Goal: Information Seeking & Learning: Learn about a topic

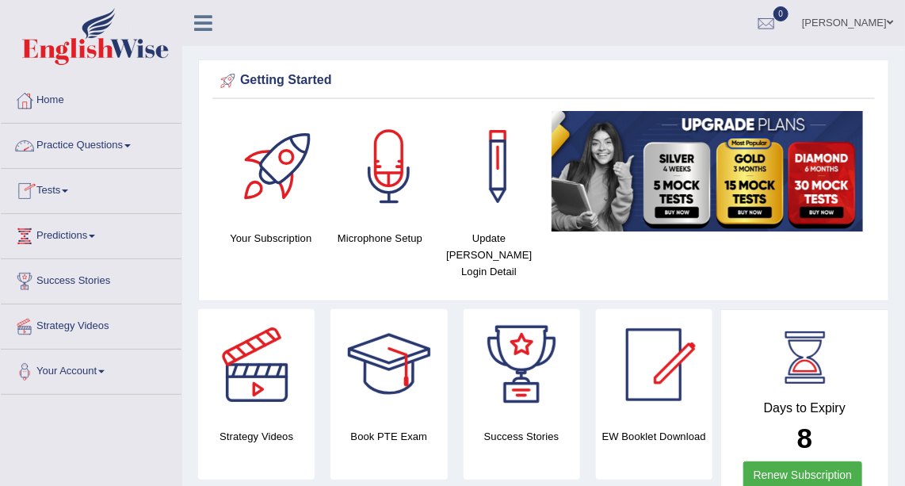
click at [140, 146] on link "Practice Questions" at bounding box center [91, 144] width 181 height 40
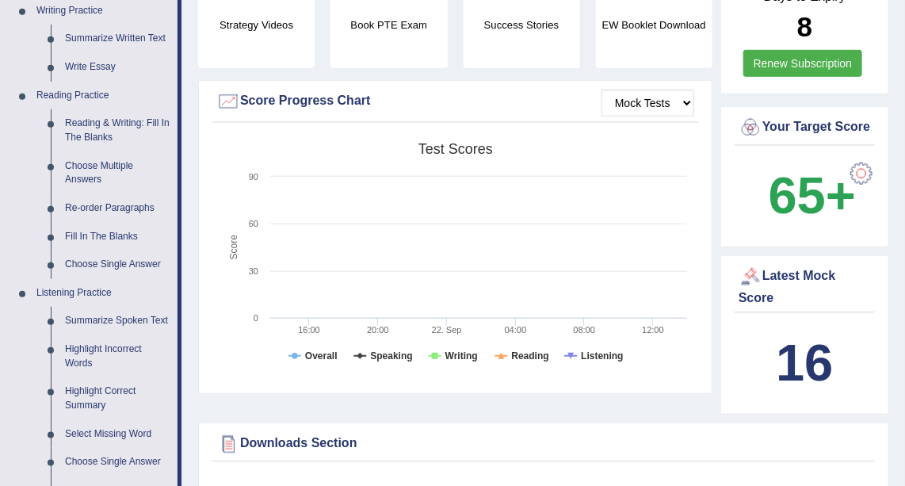
scroll to position [414, 0]
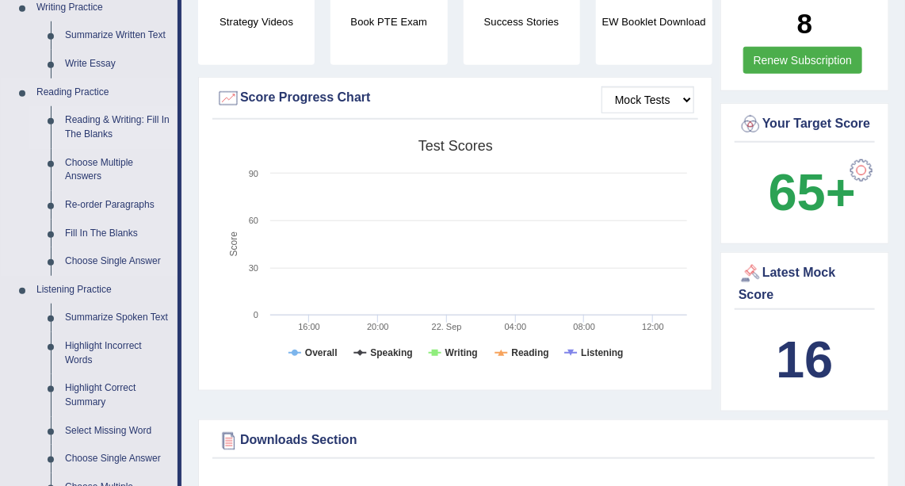
click at [140, 120] on link "Reading & Writing: Fill In The Blanks" at bounding box center [118, 127] width 120 height 42
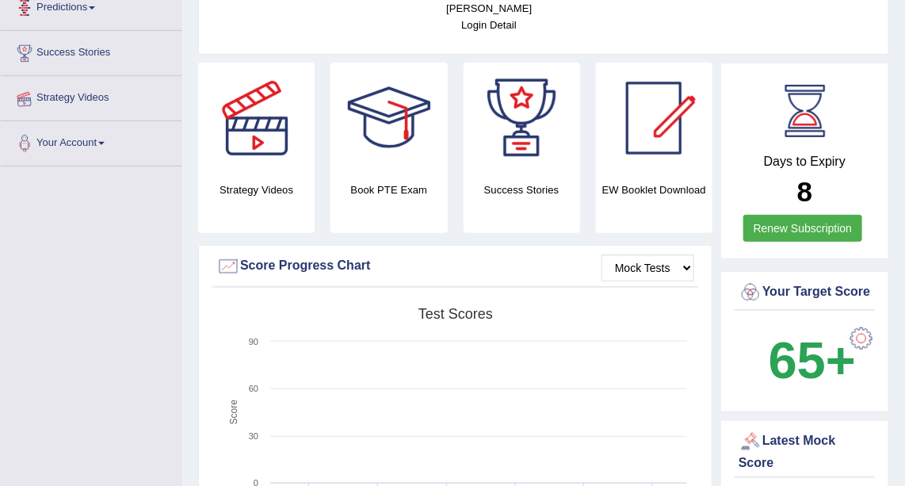
scroll to position [362, 0]
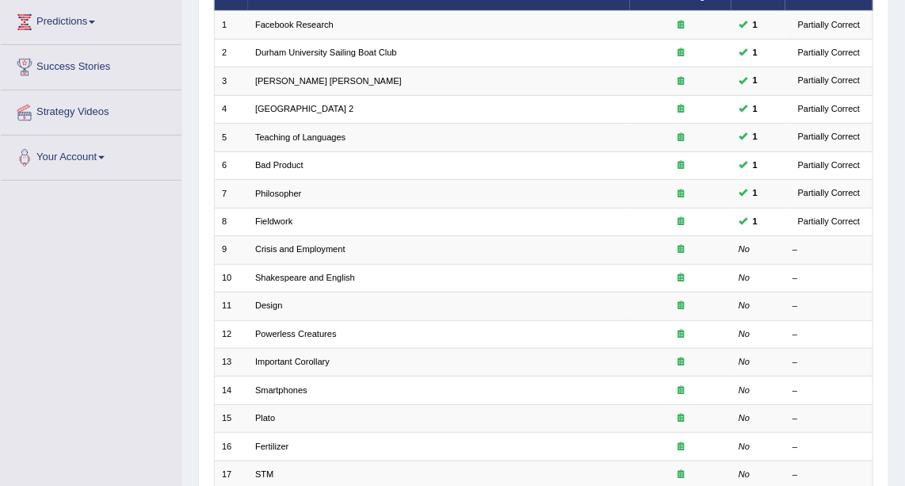
scroll to position [220, 0]
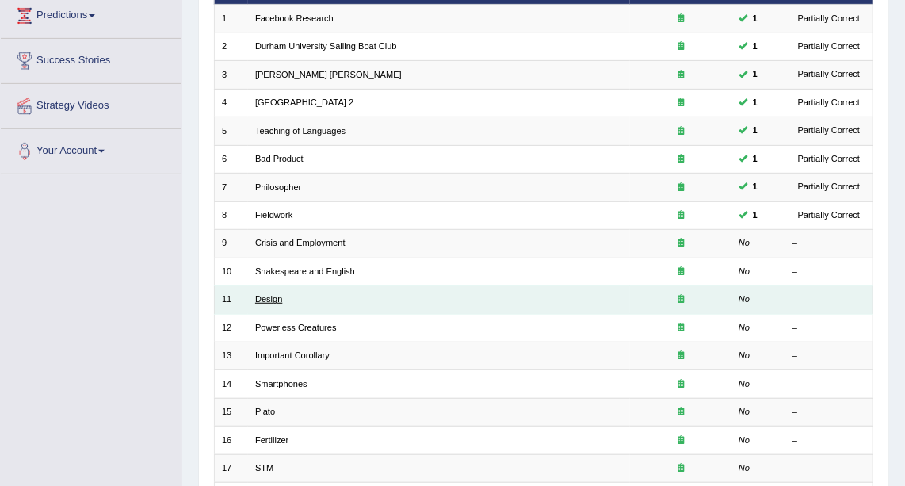
click at [279, 295] on link "Design" at bounding box center [268, 299] width 27 height 10
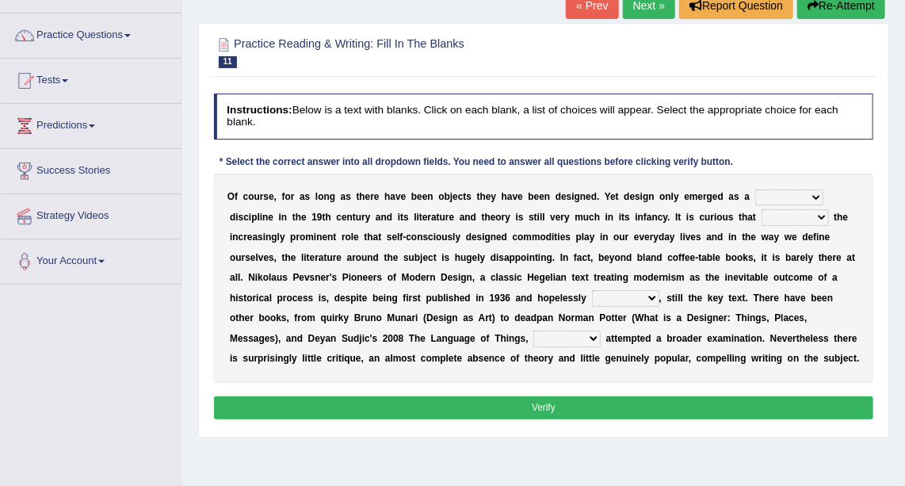
scroll to position [120, 0]
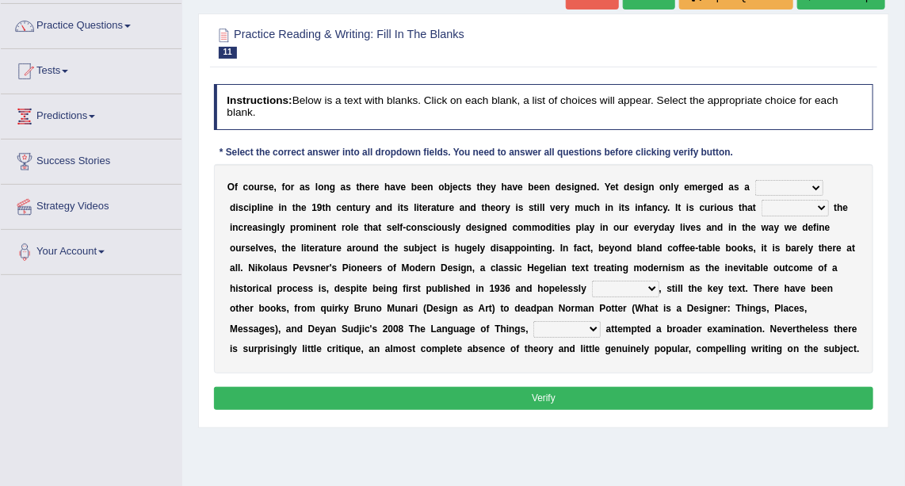
click at [781, 184] on select "bilateral ubiquitous foremost dedicated" at bounding box center [789, 188] width 68 height 16
select select "dedicated"
click at [755, 180] on select "bilateral ubiquitous foremost dedicated" at bounding box center [789, 188] width 68 height 16
click at [761, 205] on select "since despite within through" at bounding box center [794, 208] width 67 height 16
select select "despite"
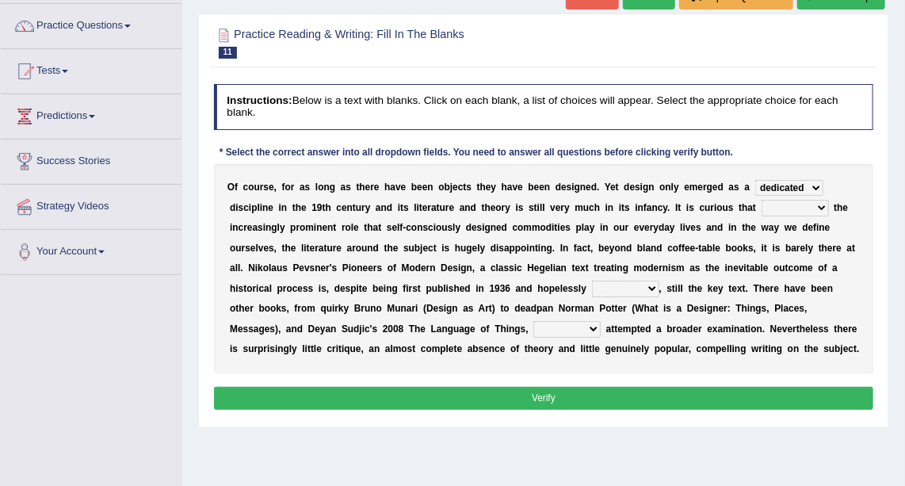
click at [761, 200] on select "since despite within through" at bounding box center [794, 208] width 67 height 16
click at [592, 284] on select "dates dating date dated" at bounding box center [625, 288] width 67 height 16
select select "dating"
click at [592, 280] on select "dates dating date dated" at bounding box center [625, 288] width 67 height 16
click at [601, 321] on select "which then however as" at bounding box center [566, 329] width 67 height 16
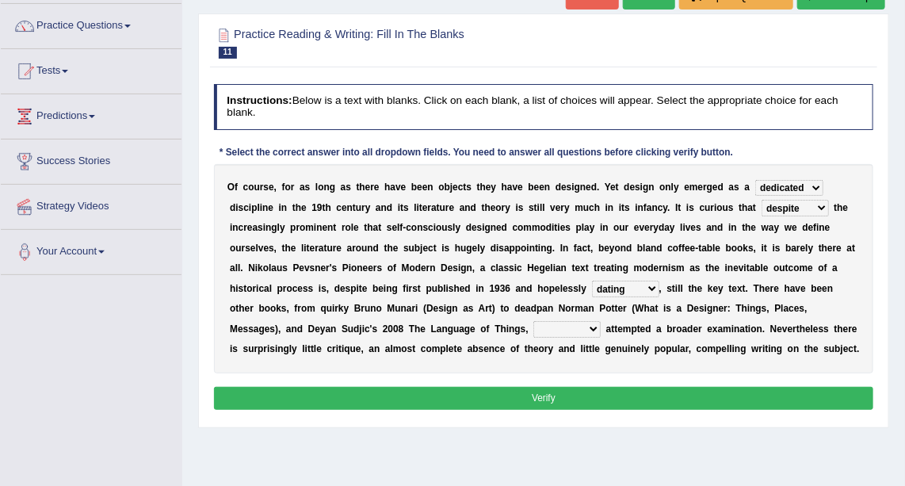
select select "however"
click at [601, 321] on select "which then however as" at bounding box center [566, 329] width 67 height 16
click at [772, 395] on button "Verify" at bounding box center [544, 398] width 660 height 23
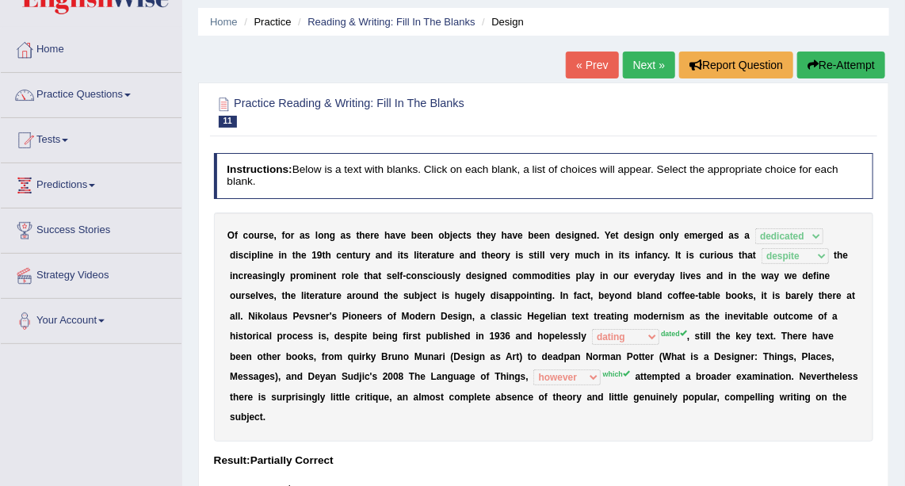
scroll to position [49, 0]
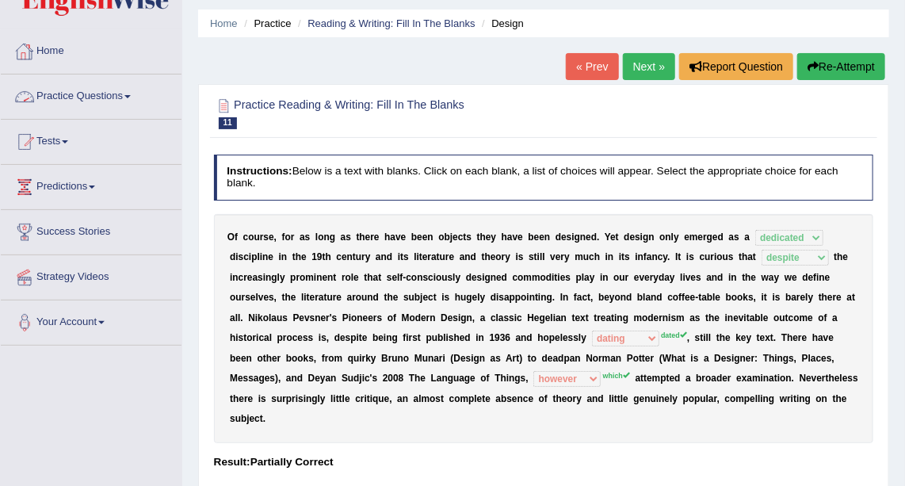
click at [131, 95] on span at bounding box center [127, 96] width 6 height 3
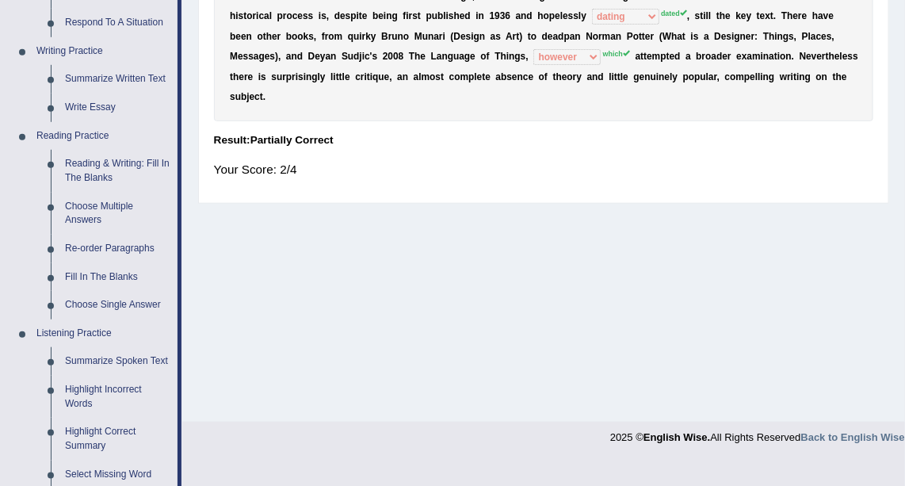
scroll to position [374, 0]
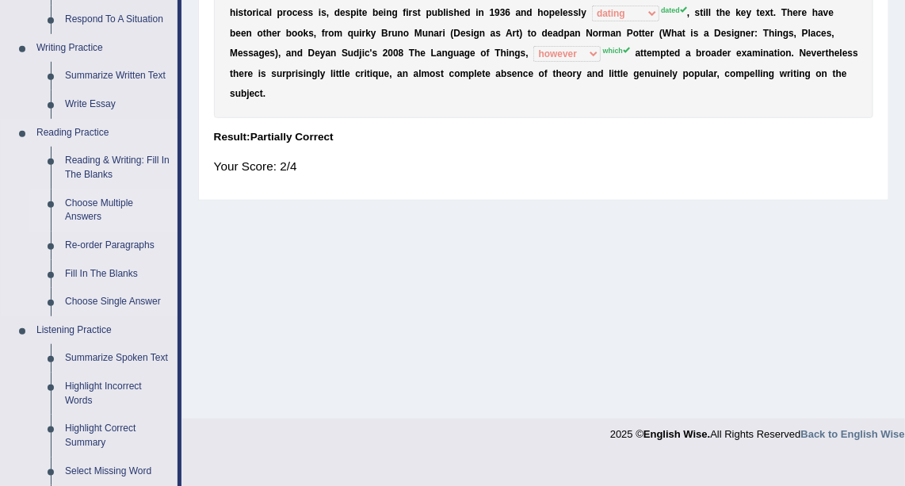
click at [118, 201] on link "Choose Multiple Answers" at bounding box center [118, 210] width 120 height 42
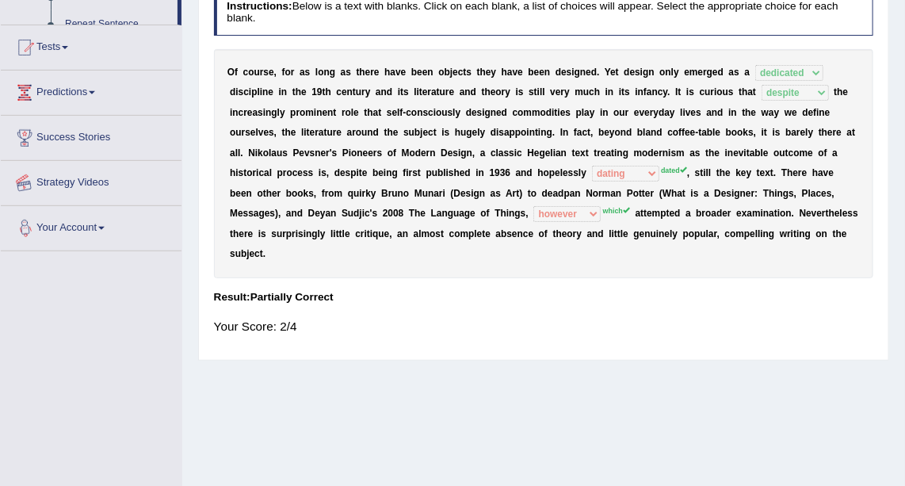
scroll to position [346, 0]
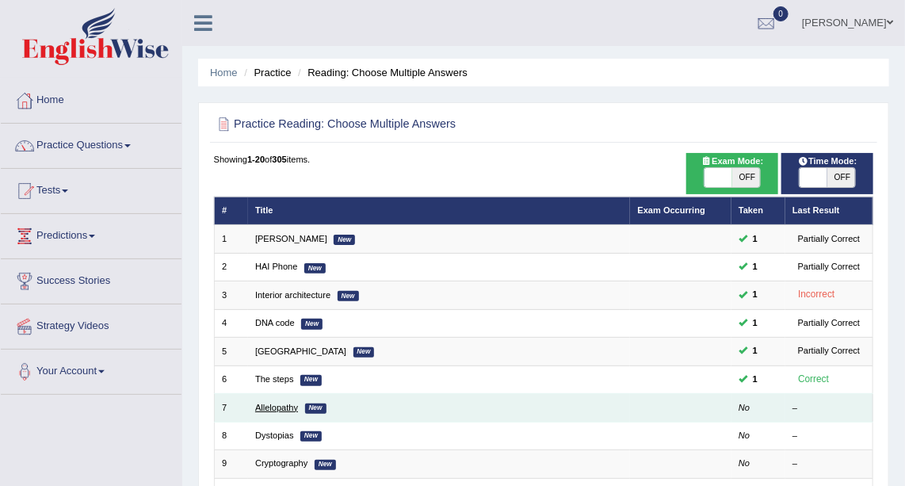
click at [288, 402] on link "Allelopathy" at bounding box center [276, 407] width 43 height 10
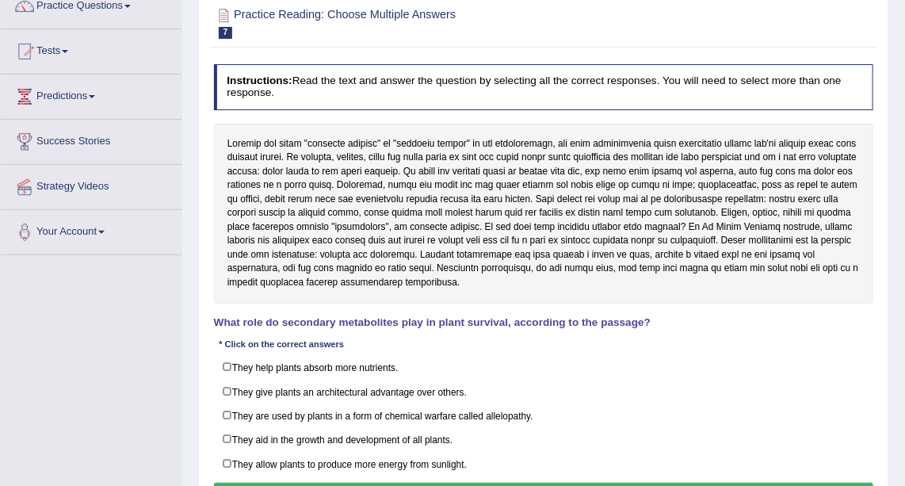
scroll to position [141, 0]
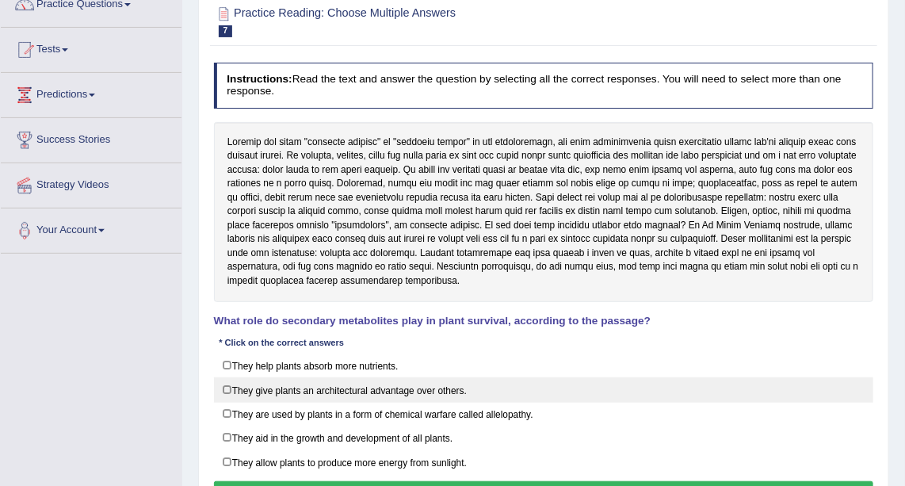
click at [224, 388] on label "They give plants an architectural advantage over others." at bounding box center [544, 389] width 660 height 25
checkbox input "true"
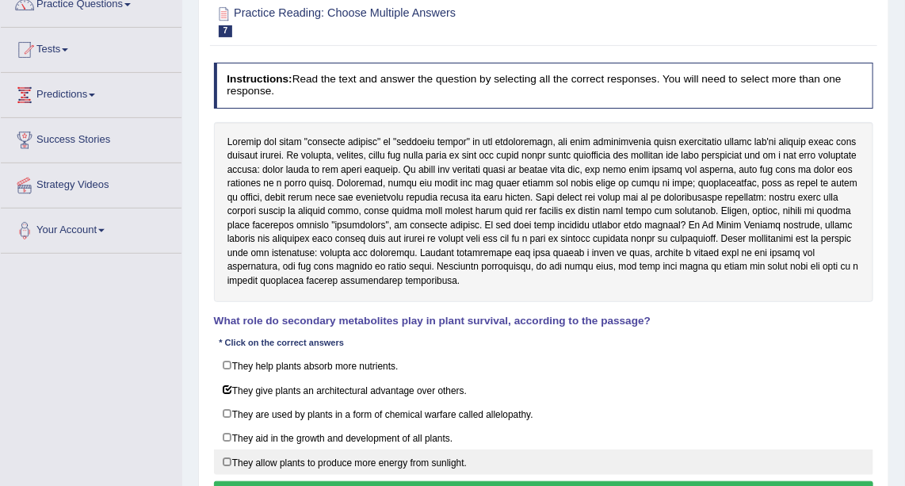
click at [228, 453] on label "They allow plants to produce more energy from sunlight." at bounding box center [544, 461] width 660 height 25
checkbox input "true"
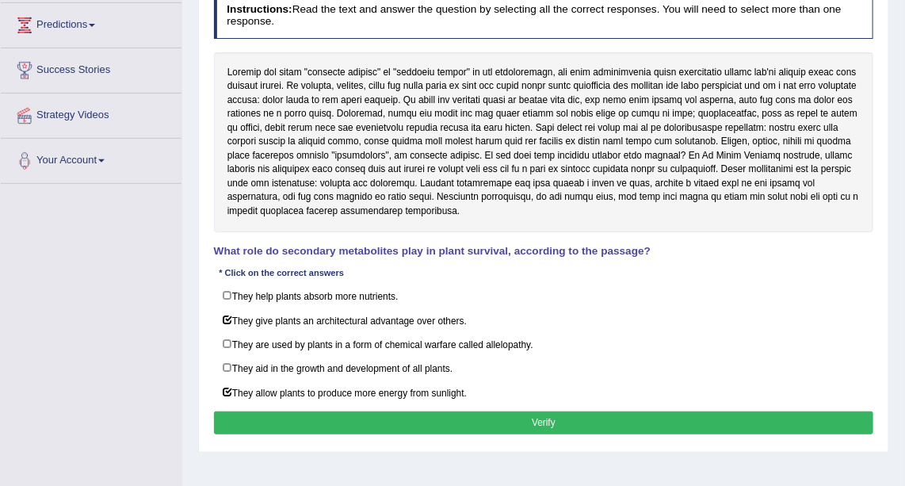
scroll to position [212, 0]
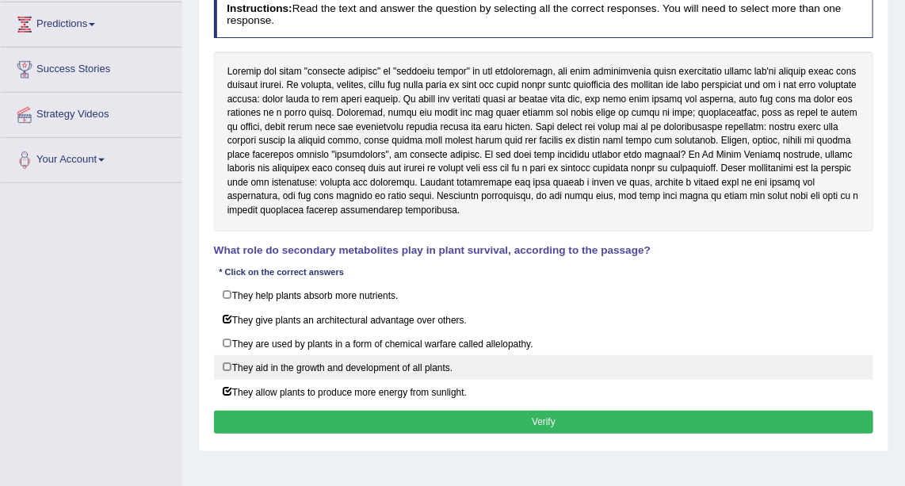
click at [220, 357] on label "They aid in the growth and development of all plants." at bounding box center [544, 367] width 660 height 25
checkbox input "true"
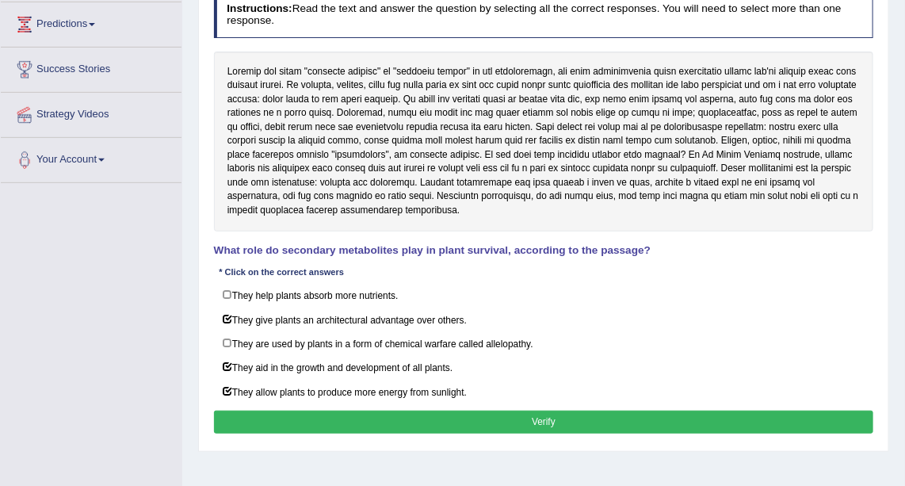
click at [322, 413] on button "Verify" at bounding box center [544, 421] width 660 height 23
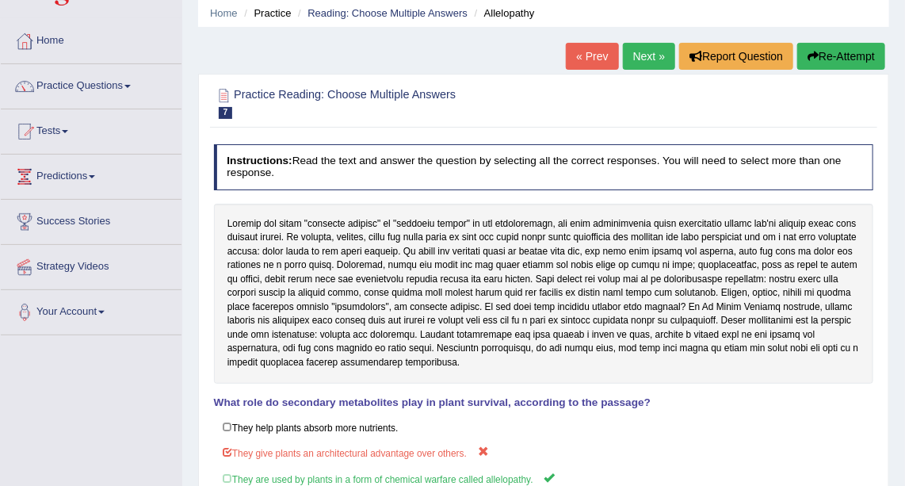
scroll to position [59, 0]
click at [80, 132] on link "Tests" at bounding box center [91, 130] width 181 height 40
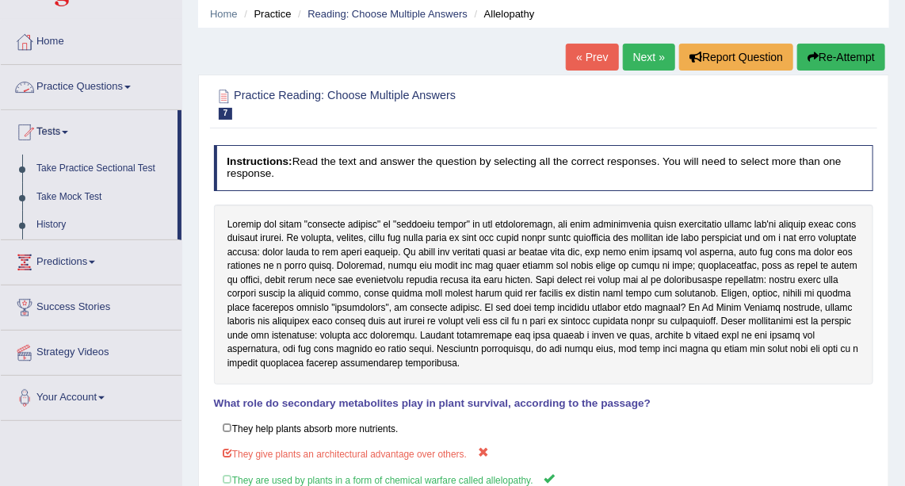
click at [94, 91] on link "Practice Questions" at bounding box center [91, 85] width 181 height 40
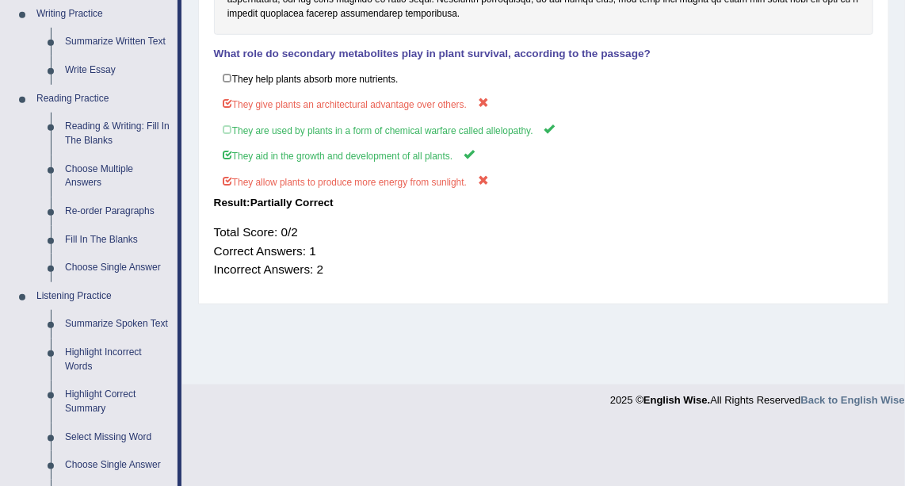
scroll to position [406, 0]
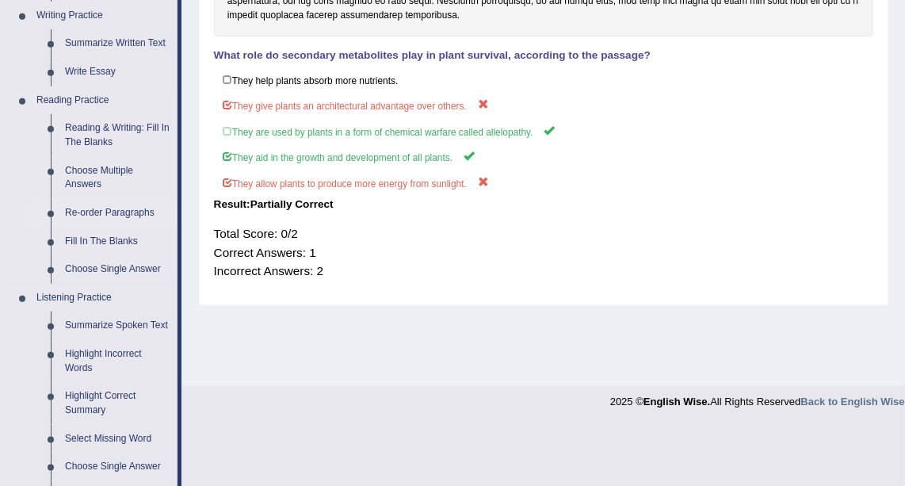
click at [131, 212] on link "Re-order Paragraphs" at bounding box center [118, 213] width 120 height 29
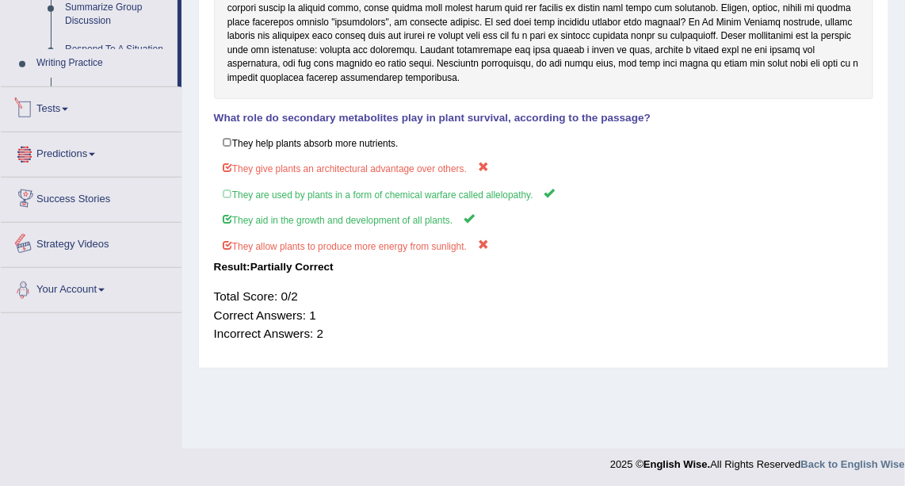
scroll to position [346, 0]
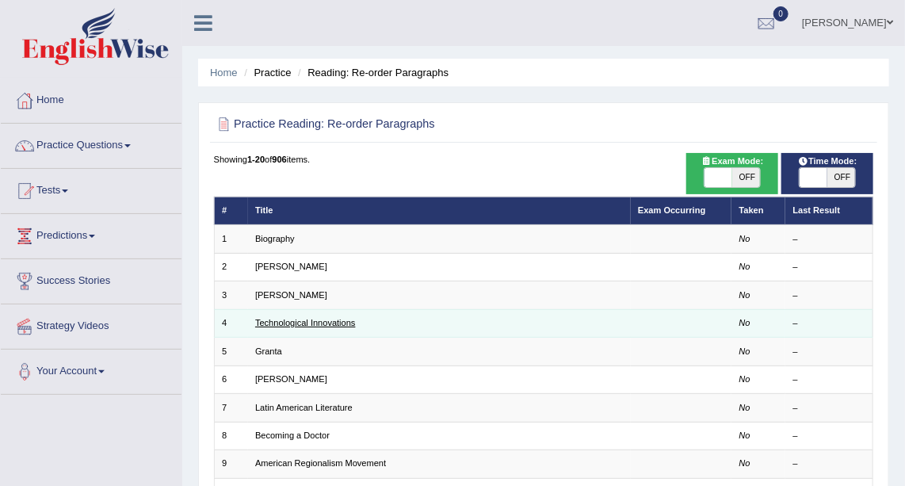
click at [341, 320] on link "Technological Innovations" at bounding box center [305, 323] width 101 height 10
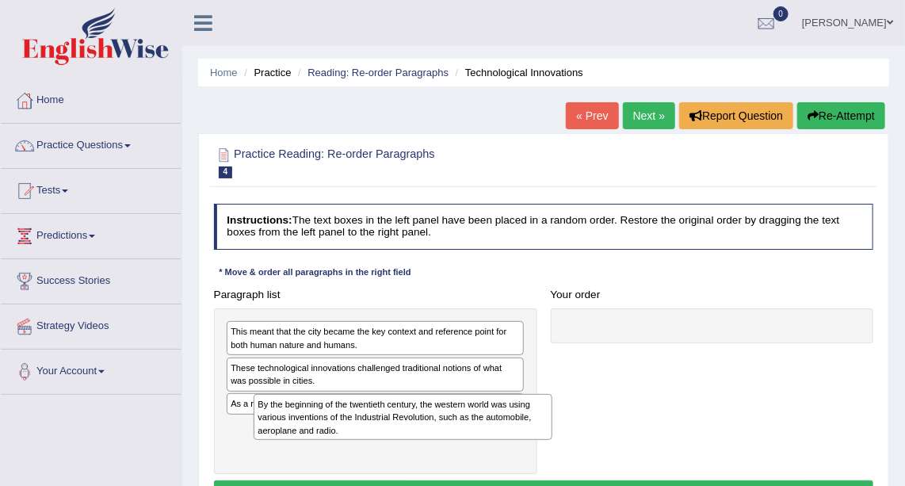
drag, startPoint x: 471, startPoint y: 445, endPoint x: 657, endPoint y: 413, distance: 189.0
click at [657, 413] on div "Paragraph list This meant that the city became the key context and reference po…" at bounding box center [543, 378] width 673 height 191
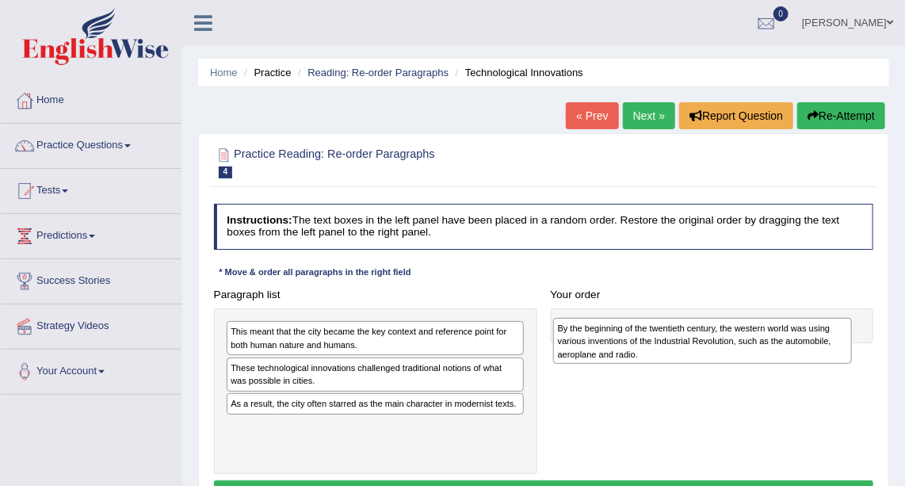
drag, startPoint x: 380, startPoint y: 446, endPoint x: 768, endPoint y: 357, distance: 398.4
click at [768, 357] on div "By the beginning of the twentieth century, the western world was using various …" at bounding box center [702, 341] width 299 height 46
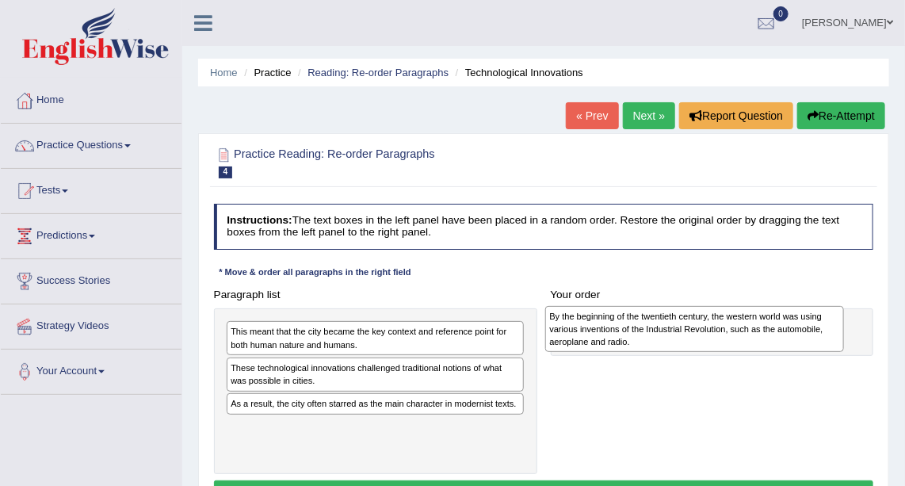
drag, startPoint x: 443, startPoint y: 429, endPoint x: 822, endPoint y: 325, distance: 393.7
click at [822, 325] on div "By the beginning of the twentieth century, the western world was using various …" at bounding box center [694, 329] width 299 height 46
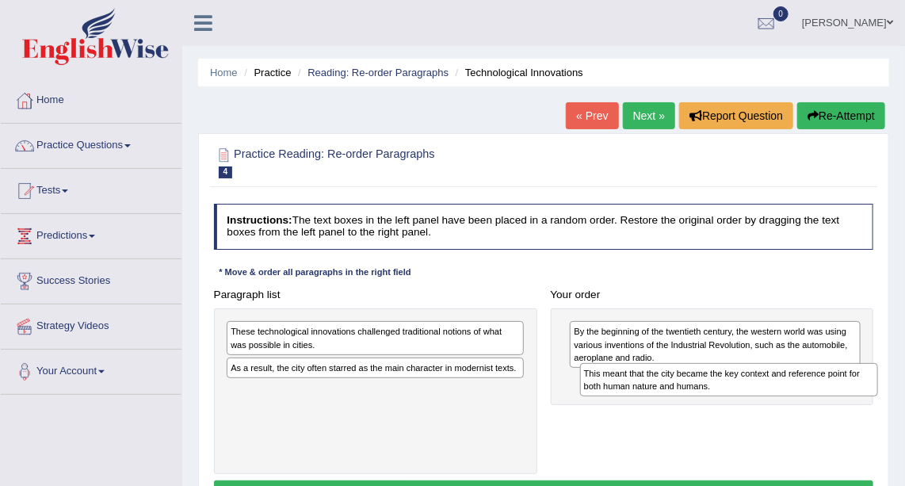
drag, startPoint x: 452, startPoint y: 338, endPoint x: 871, endPoint y: 395, distance: 422.9
click at [871, 395] on div "Paragraph list This meant that the city became the key context and reference po…" at bounding box center [543, 378] width 673 height 191
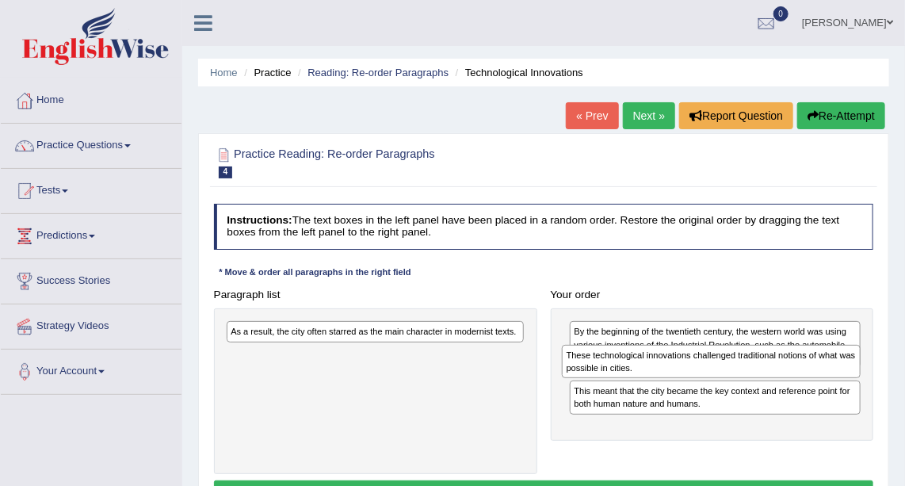
drag, startPoint x: 458, startPoint y: 346, endPoint x: 856, endPoint y: 382, distance: 400.1
click at [856, 382] on div "Paragraph list These technological innovations challenged traditional notions o…" at bounding box center [543, 378] width 673 height 191
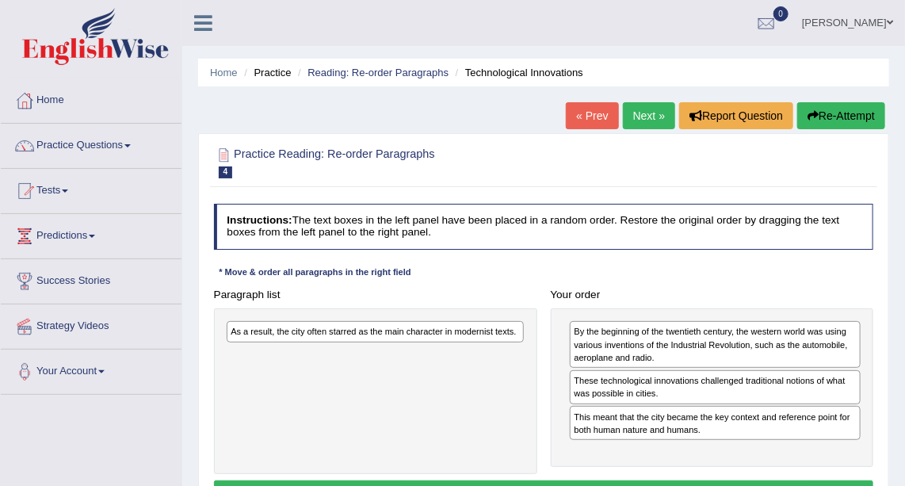
click at [402, 334] on div "As a result, the city often starred as the main character in modernist texts." at bounding box center [375, 331] width 297 height 21
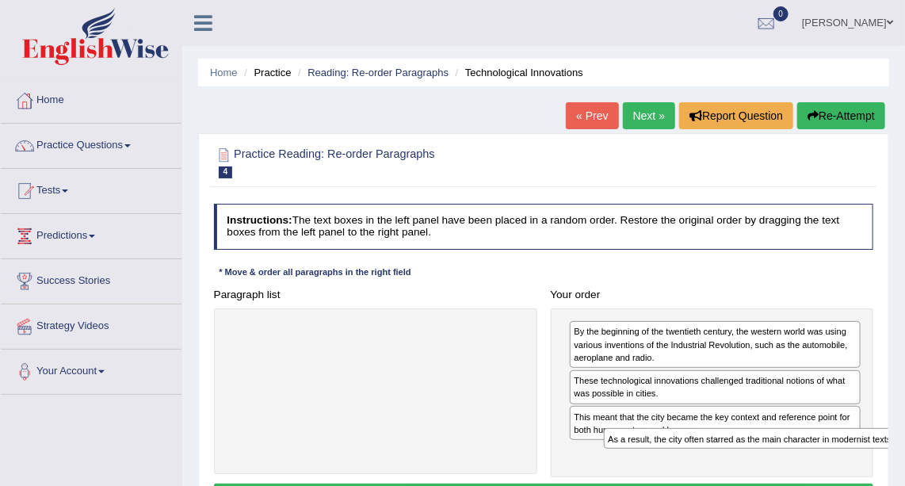
drag, startPoint x: 402, startPoint y: 334, endPoint x: 856, endPoint y: 467, distance: 473.1
click at [856, 467] on div "Paragraph list As a result, the city often starred as the main character in mod…" at bounding box center [543, 380] width 673 height 194
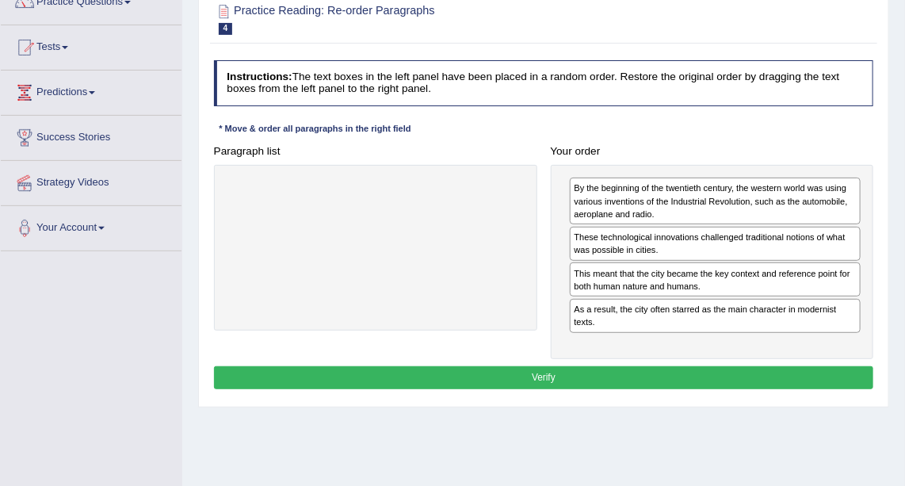
scroll to position [146, 0]
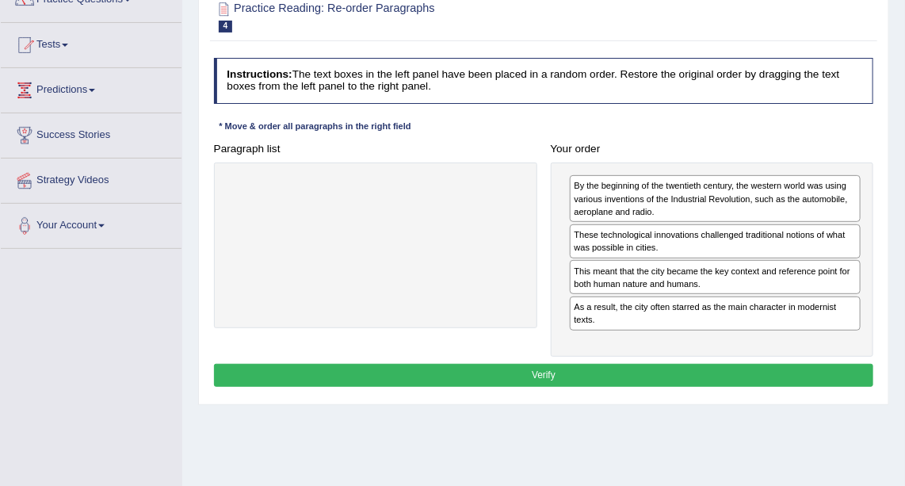
click at [710, 372] on button "Verify" at bounding box center [544, 375] width 660 height 23
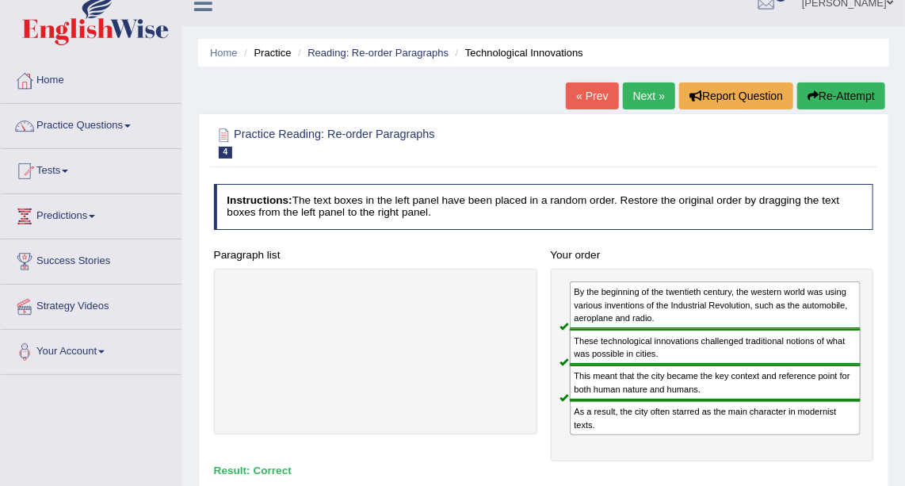
scroll to position [17, 0]
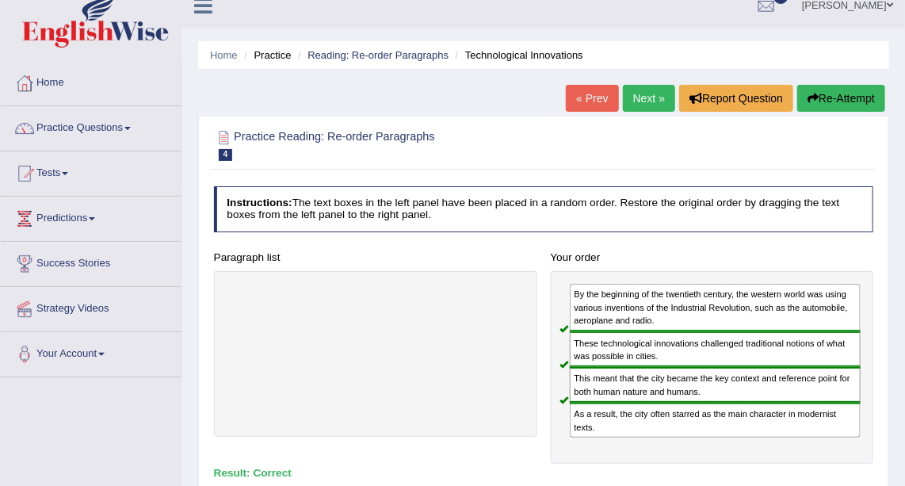
click at [650, 105] on link "Next »" at bounding box center [649, 98] width 52 height 27
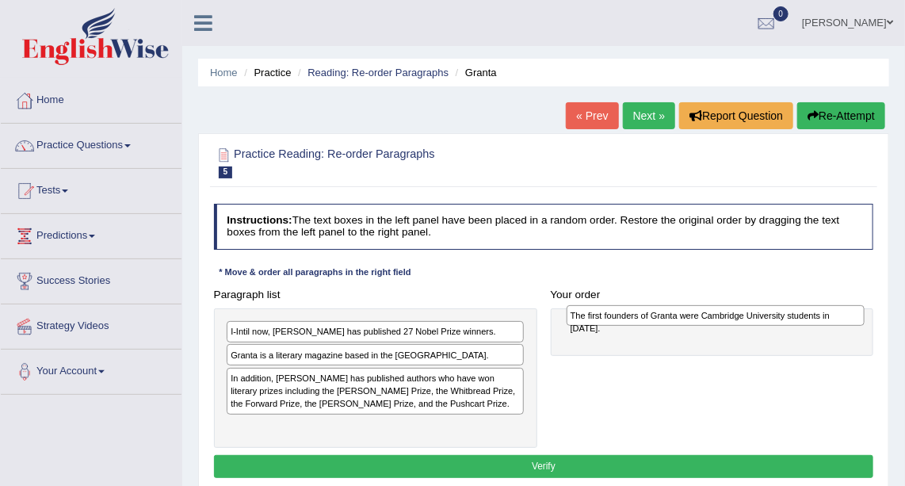
drag, startPoint x: 463, startPoint y: 373, endPoint x: 866, endPoint y: 316, distance: 407.3
click at [866, 316] on div "Paragraph list I-Intil now, [PERSON_NAME] has published 27 Nobel Prize winners.…" at bounding box center [543, 365] width 673 height 165
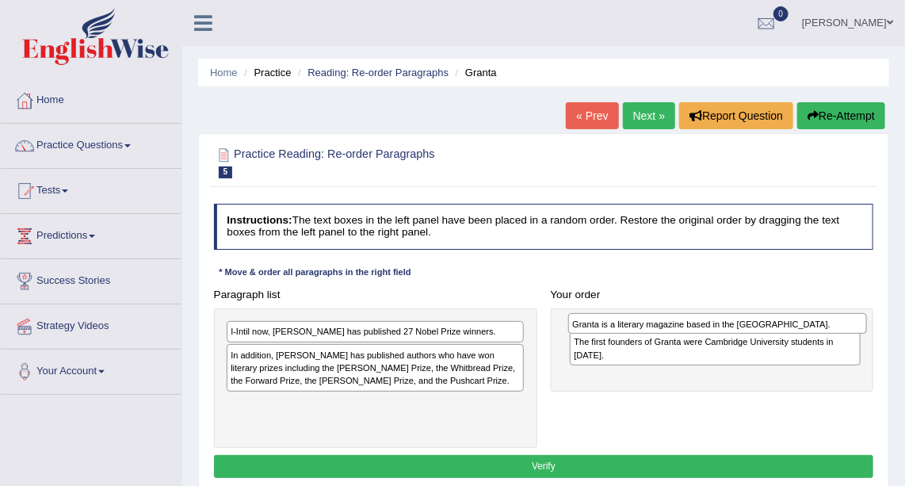
drag, startPoint x: 437, startPoint y: 355, endPoint x: 842, endPoint y: 330, distance: 406.4
click at [842, 330] on div "Granta is a literary magazine based in the [GEOGRAPHIC_DATA]." at bounding box center [717, 323] width 299 height 21
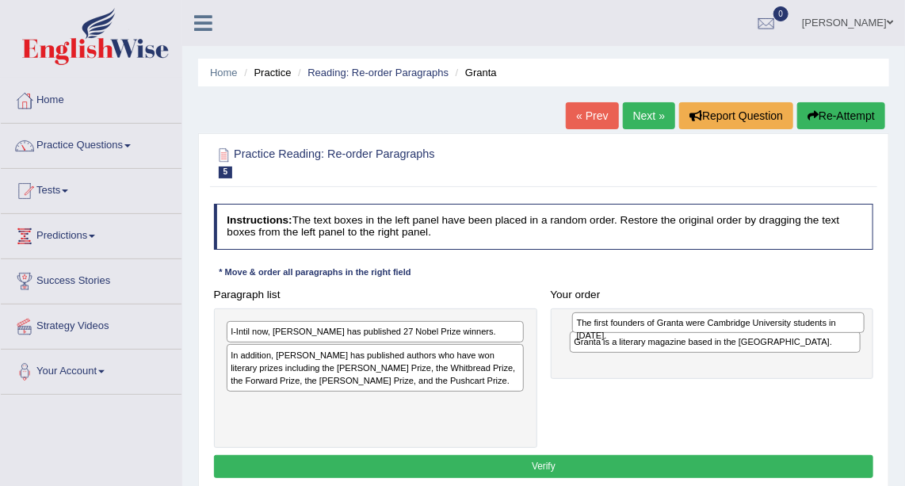
drag, startPoint x: 798, startPoint y: 359, endPoint x: 806, endPoint y: 333, distance: 27.3
click at [806, 333] on div "Granta is a literary magazine based in the [GEOGRAPHIC_DATA]. The first founder…" at bounding box center [712, 343] width 323 height 71
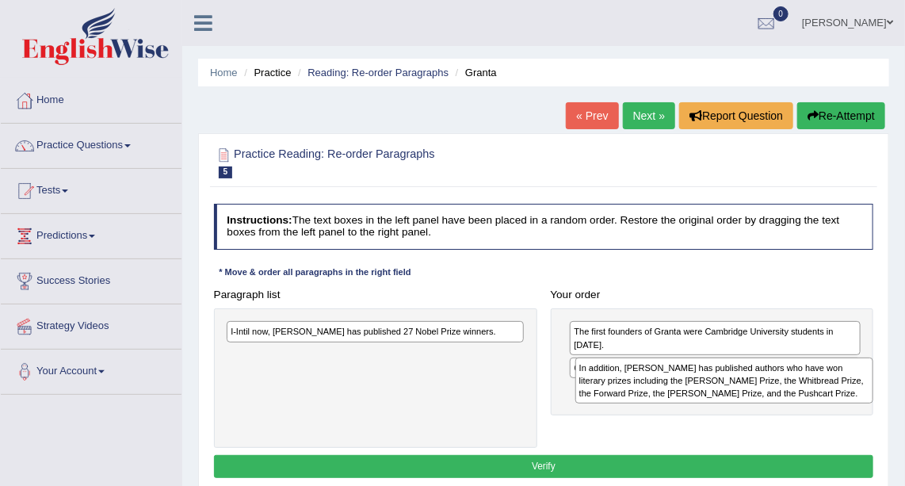
drag, startPoint x: 406, startPoint y: 375, endPoint x: 845, endPoint y: 402, distance: 439.0
click at [845, 402] on div "In addition, [PERSON_NAME] has published authors who have won literary prizes i…" at bounding box center [724, 380] width 299 height 46
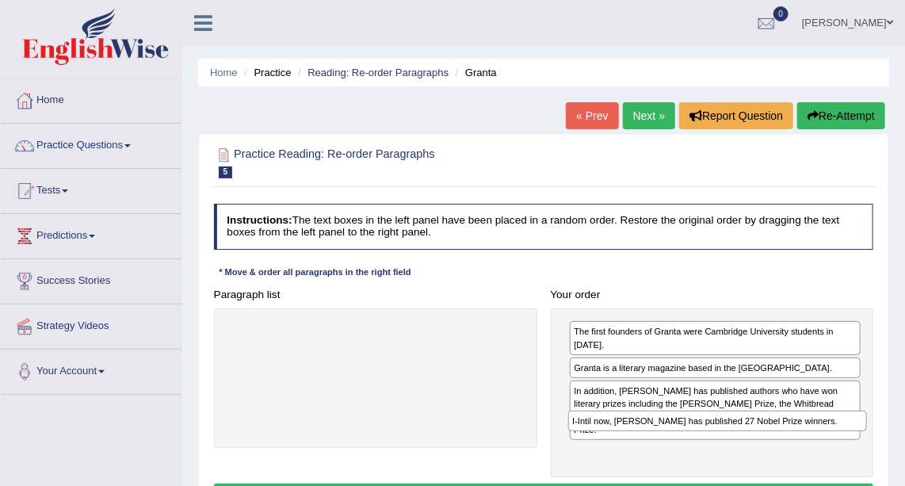
drag, startPoint x: 443, startPoint y: 326, endPoint x: 865, endPoint y: 439, distance: 437.2
click at [865, 439] on div "Paragraph list I-Intil now, [PERSON_NAME] has published 27 Nobel Prize winners.…" at bounding box center [543, 380] width 673 height 194
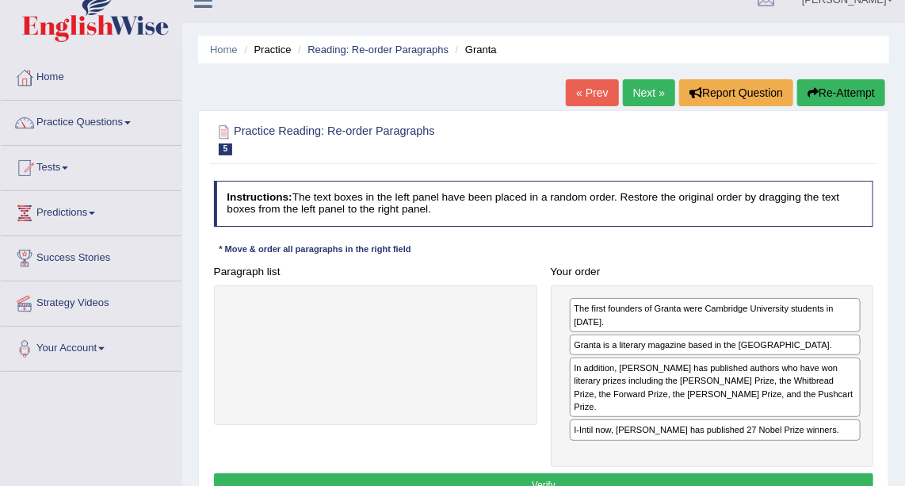
scroll to position [29, 0]
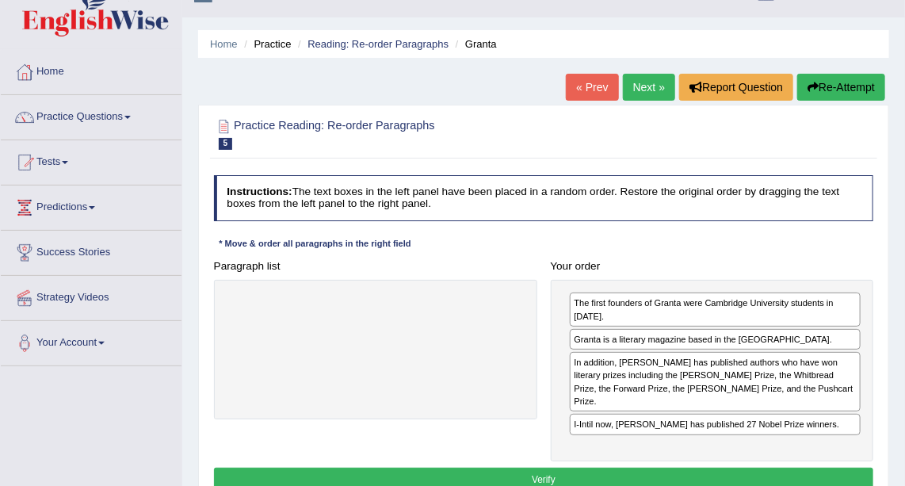
click at [731, 467] on button "Verify" at bounding box center [544, 478] width 660 height 23
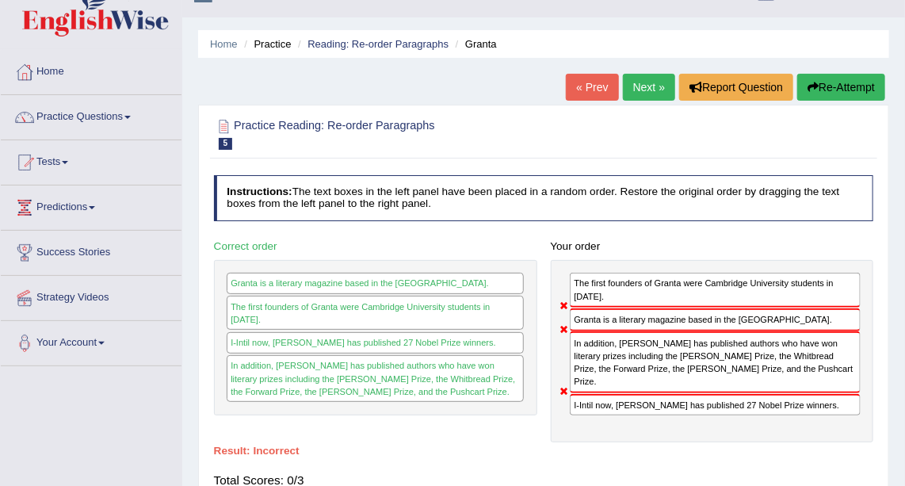
click at [645, 92] on link "Next »" at bounding box center [649, 87] width 52 height 27
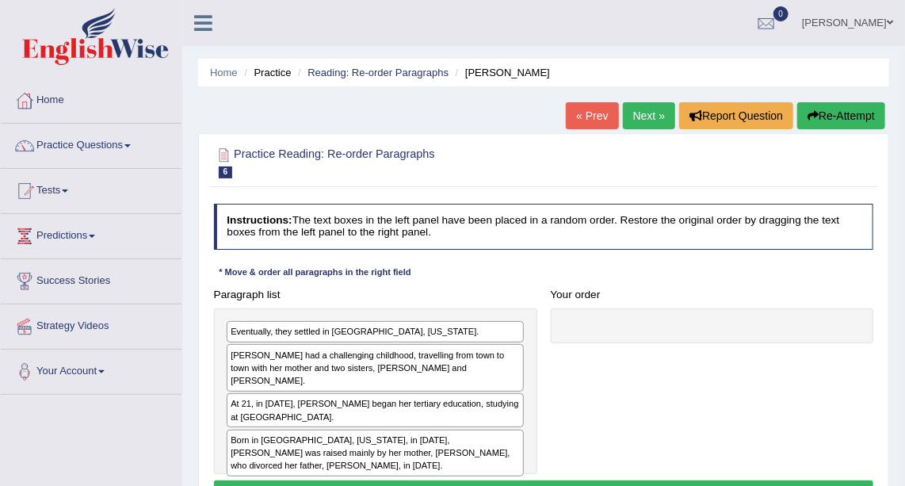
click at [422, 362] on div "[PERSON_NAME] had a challenging childhood, travelling from town to town with he…" at bounding box center [375, 367] width 297 height 47
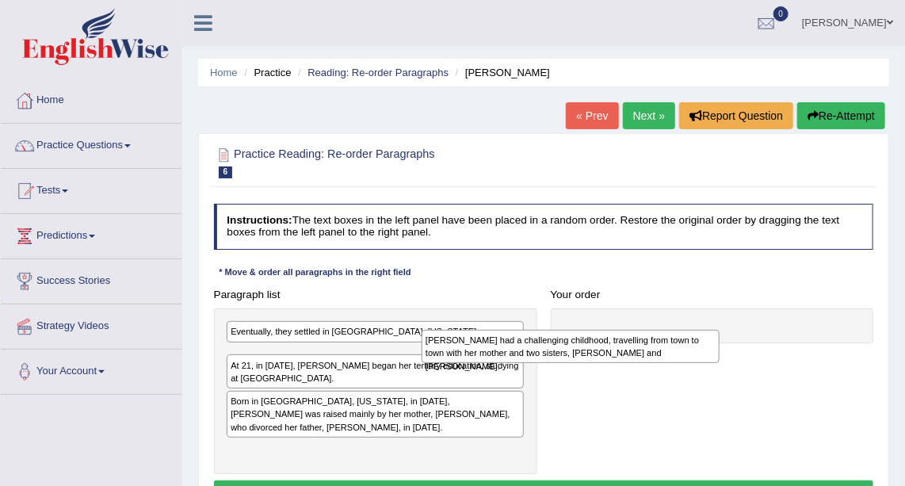
drag, startPoint x: 422, startPoint y: 362, endPoint x: 655, endPoint y: 357, distance: 233.8
click at [655, 357] on div "[PERSON_NAME] had a challenging childhood, travelling from town to town with he…" at bounding box center [571, 346] width 299 height 33
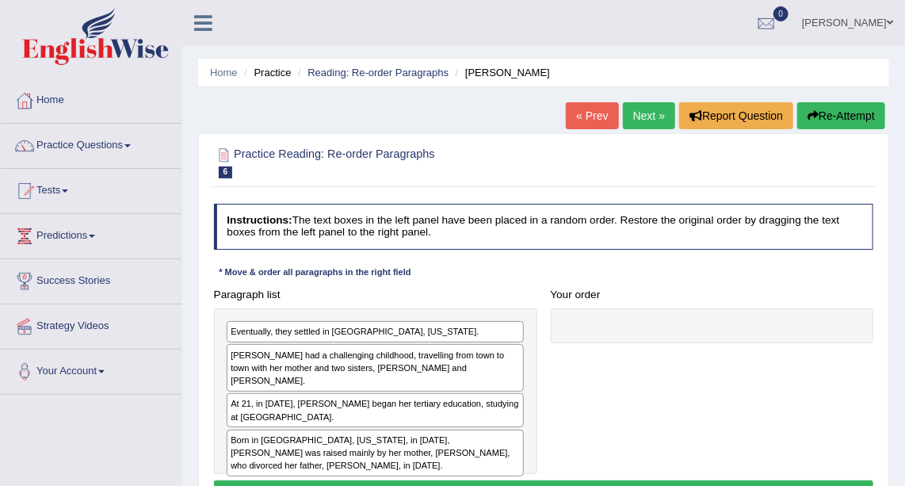
click at [459, 371] on div "[PERSON_NAME] had a challenging childhood, travelling from town to town with he…" at bounding box center [375, 367] width 297 height 47
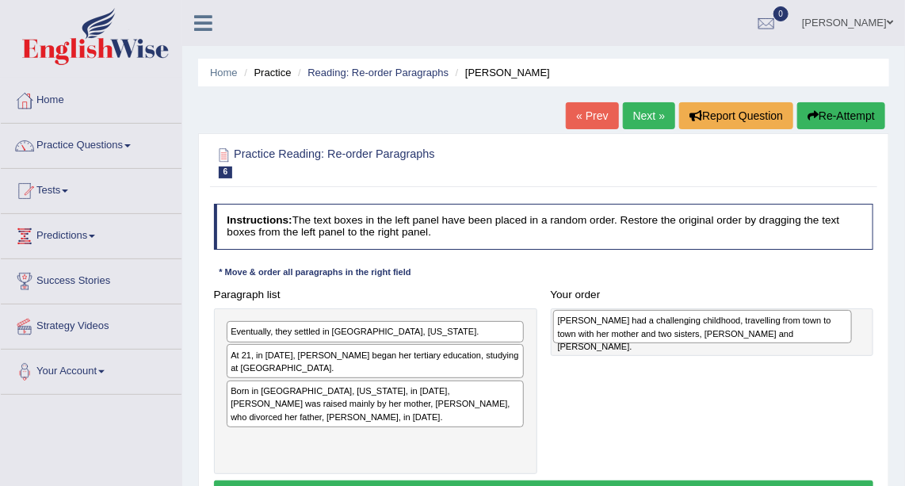
drag, startPoint x: 459, startPoint y: 371, endPoint x: 847, endPoint y: 342, distance: 389.3
click at [847, 342] on div "Paragraph list Eventually, they settled in [GEOGRAPHIC_DATA], [US_STATE]. [PERS…" at bounding box center [543, 378] width 673 height 191
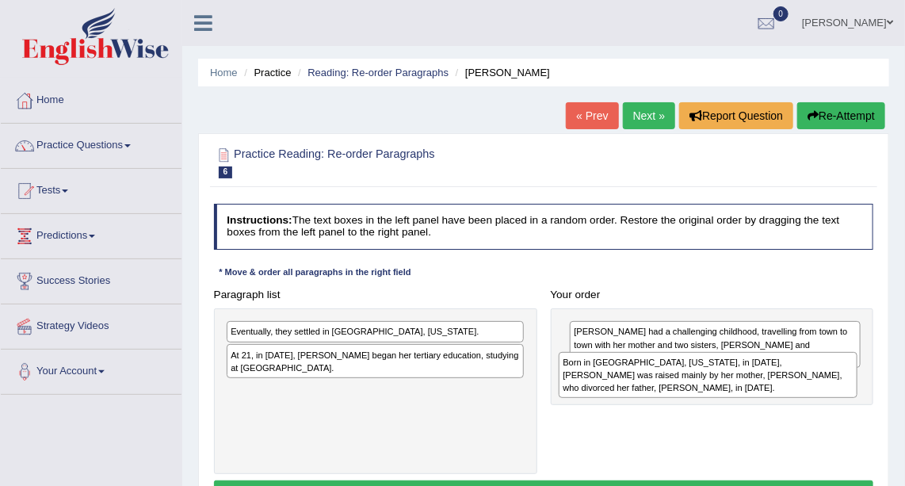
drag, startPoint x: 435, startPoint y: 410, endPoint x: 845, endPoint y: 395, distance: 410.7
click at [845, 395] on div "Born in [GEOGRAPHIC_DATA], [US_STATE], in [DATE], [PERSON_NAME] was raised main…" at bounding box center [708, 375] width 299 height 46
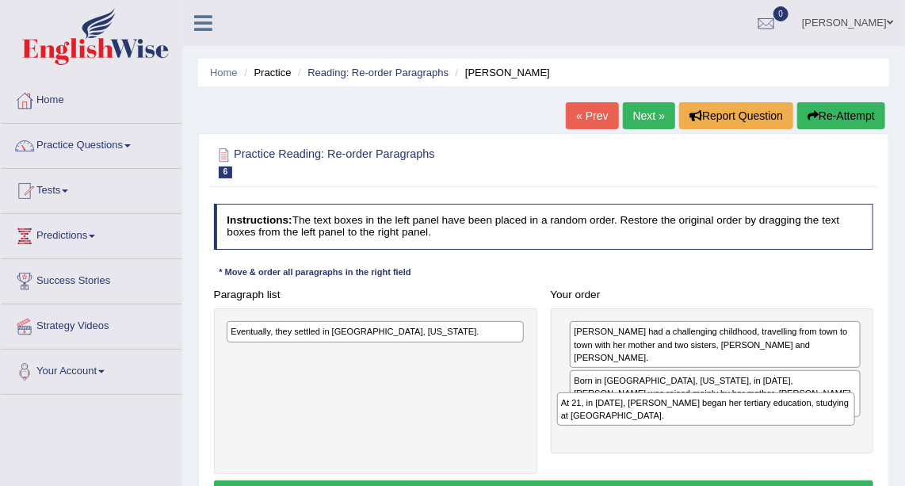
drag, startPoint x: 516, startPoint y: 352, endPoint x: 907, endPoint y: 420, distance: 397.3
click at [904, 420] on html "Toggle navigation Home Practice Questions Speaking Practice Read Aloud Repeat S…" at bounding box center [452, 243] width 905 height 486
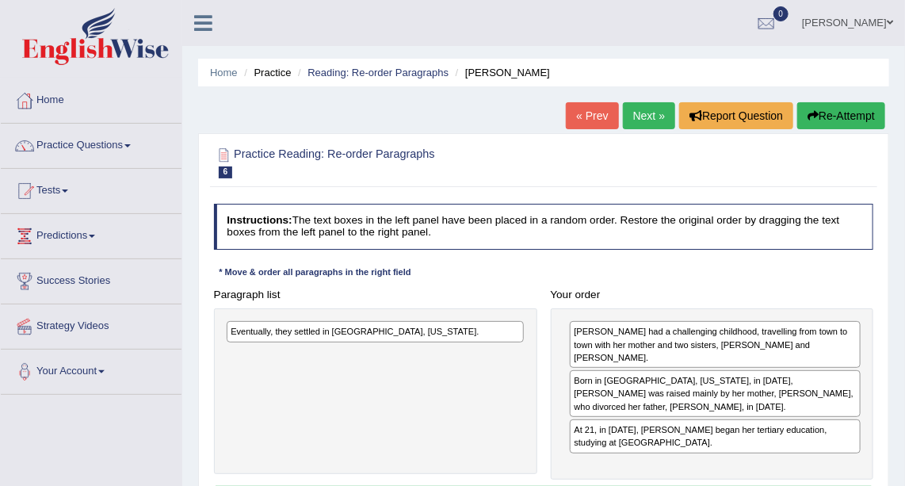
click at [428, 338] on div "Eventually, they settled in [GEOGRAPHIC_DATA], [US_STATE]." at bounding box center [375, 331] width 297 height 21
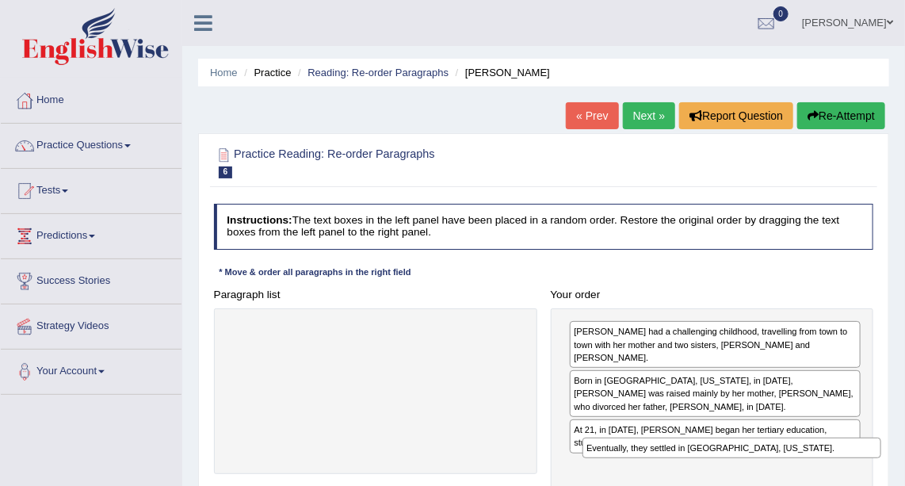
drag, startPoint x: 428, startPoint y: 338, endPoint x: 872, endPoint y: 481, distance: 466.8
click at [872, 481] on div "Instructions: The text boxes in the left panel have been placed in a random ord…" at bounding box center [543, 363] width 666 height 333
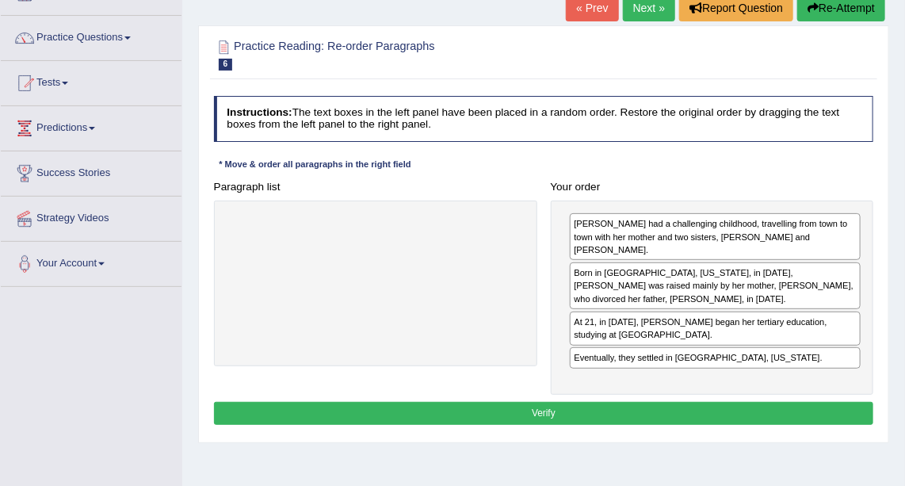
scroll to position [114, 0]
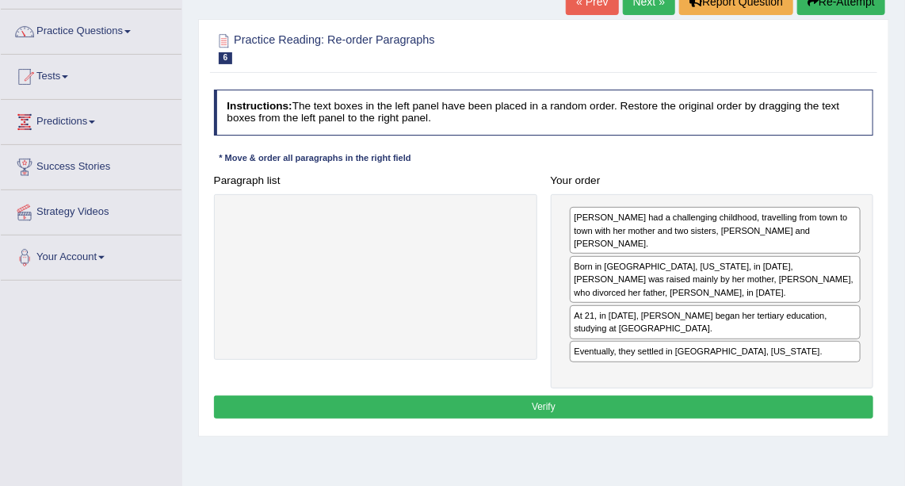
click at [779, 395] on button "Verify" at bounding box center [544, 406] width 660 height 23
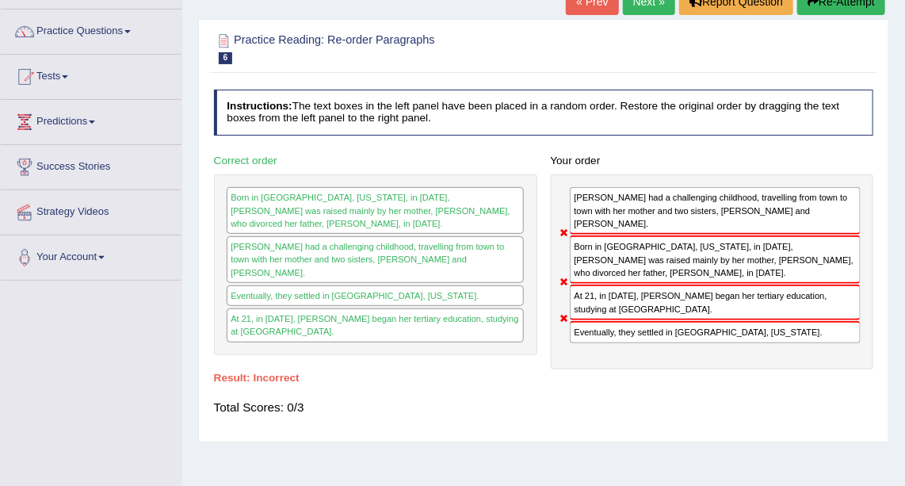
scroll to position [50, 0]
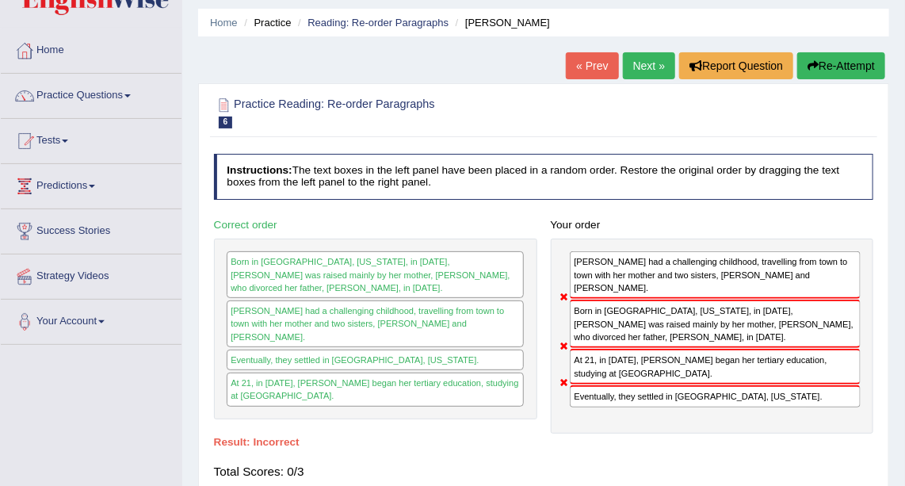
click at [658, 68] on link "Next »" at bounding box center [649, 65] width 52 height 27
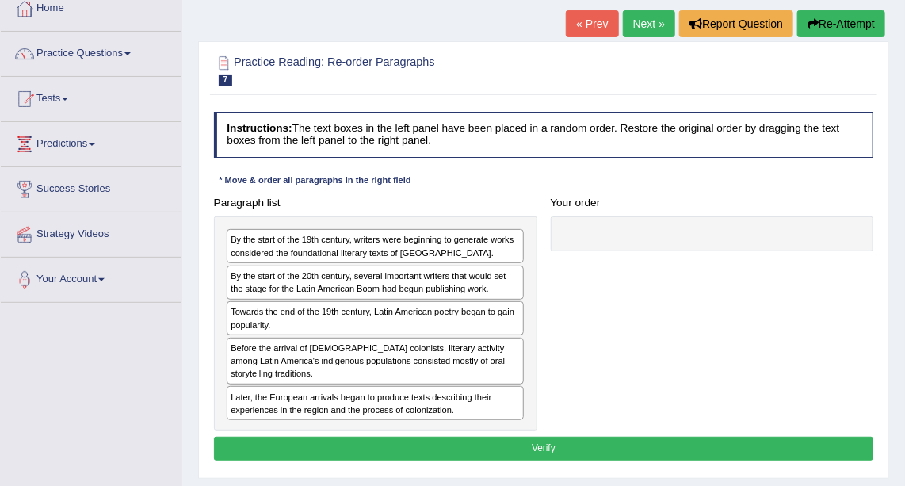
scroll to position [97, 0]
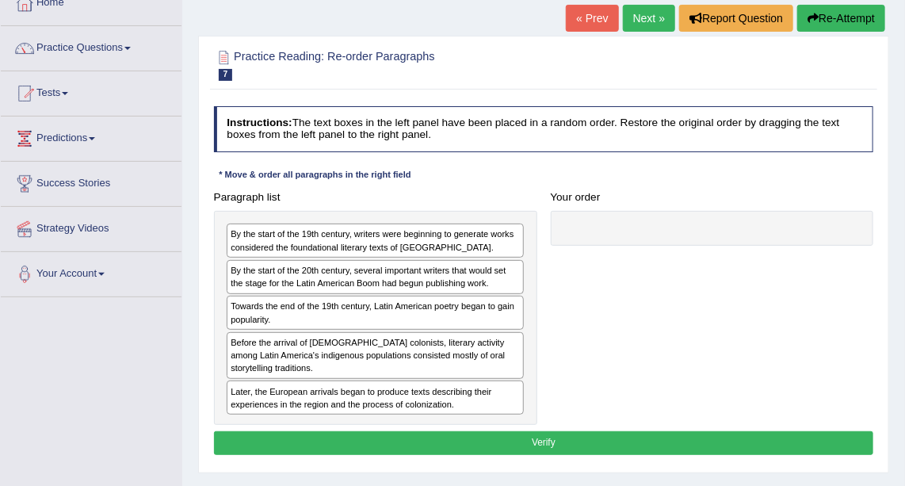
click at [425, 345] on div "Before the arrival of European colonists, literary activity among Latin America…" at bounding box center [375, 355] width 297 height 47
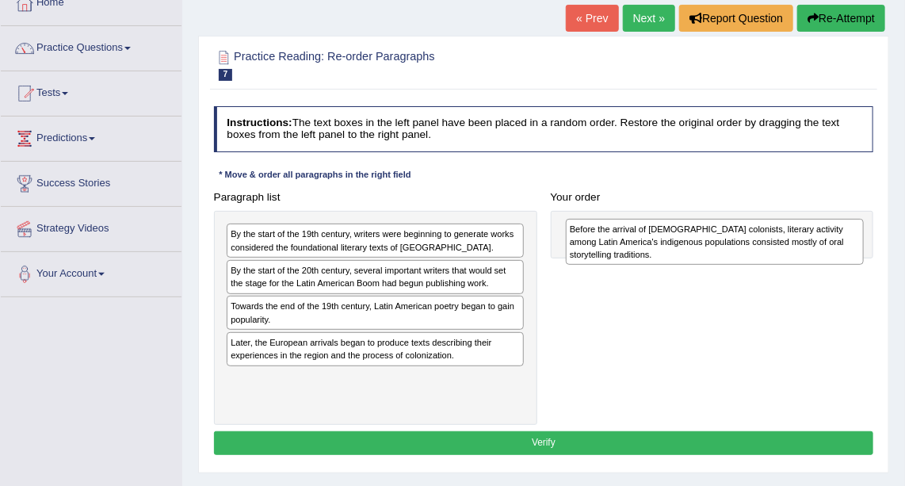
drag, startPoint x: 425, startPoint y: 345, endPoint x: 826, endPoint y: 237, distance: 416.1
click at [826, 237] on div "Before the arrival of European colonists, literary activity among Latin America…" at bounding box center [715, 242] width 299 height 46
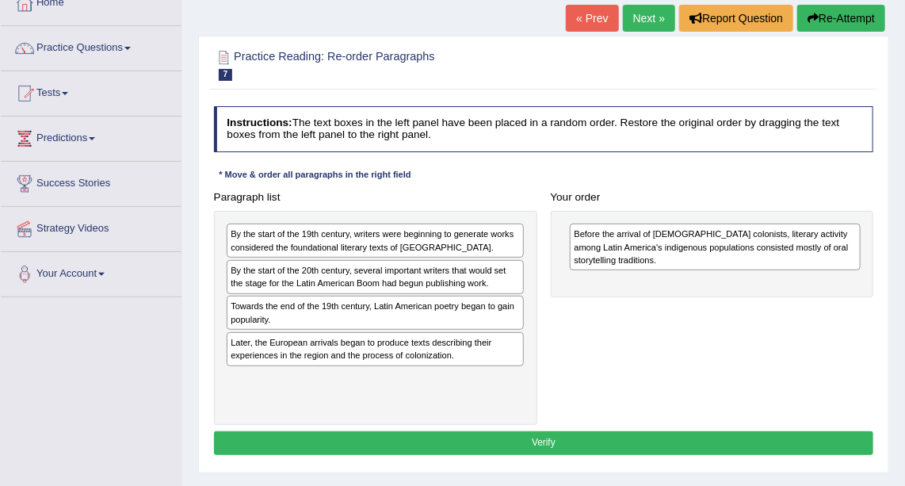
click at [476, 246] on div "By the start of the 19th century, writers were beginning to generate works cons…" at bounding box center [375, 240] width 297 height 34
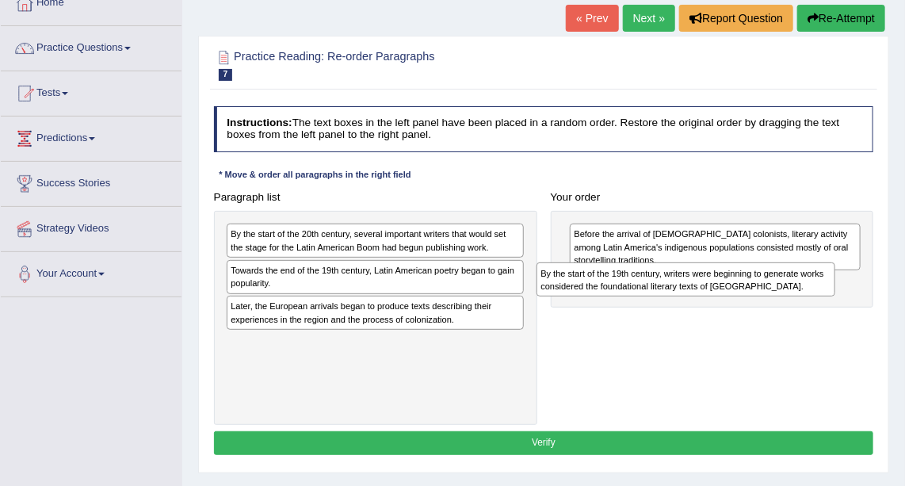
drag, startPoint x: 476, startPoint y: 246, endPoint x: 845, endPoint y: 299, distance: 372.2
click at [845, 299] on div "Paragraph list By the start of the 19th century, writers were beginning to gene…" at bounding box center [543, 304] width 673 height 239
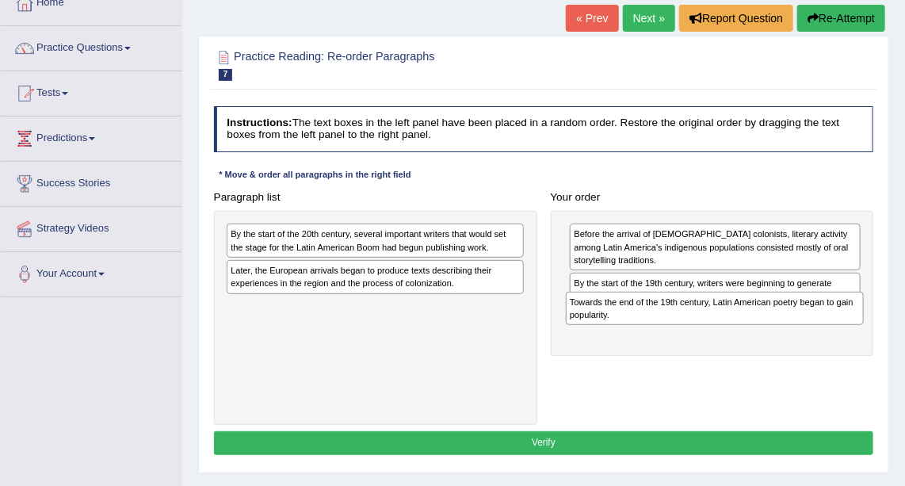
drag, startPoint x: 390, startPoint y: 282, endPoint x: 795, endPoint y: 332, distance: 407.9
click at [795, 332] on div "Paragraph list By the start of the 20th century, several important writers that…" at bounding box center [543, 304] width 673 height 239
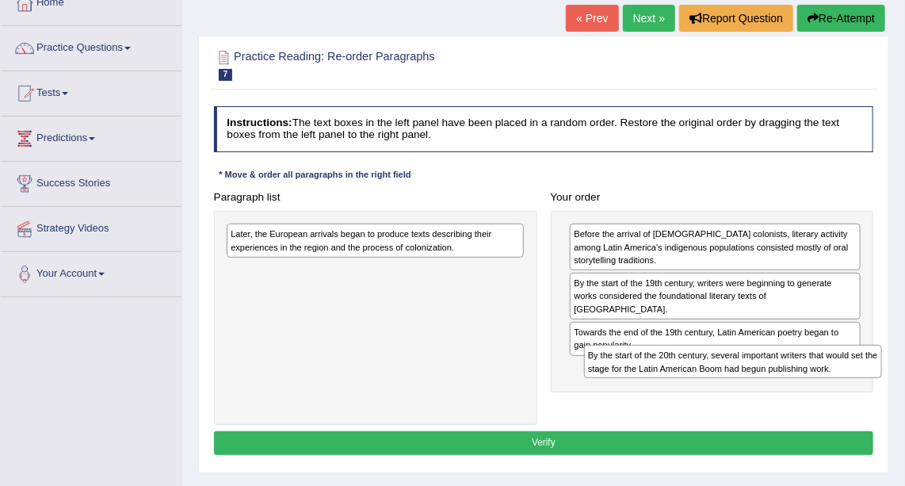
drag, startPoint x: 384, startPoint y: 234, endPoint x: 805, endPoint y: 381, distance: 445.8
click at [805, 381] on div "Paragraph list By the start of the 20th century, several important writers that…" at bounding box center [543, 304] width 673 height 239
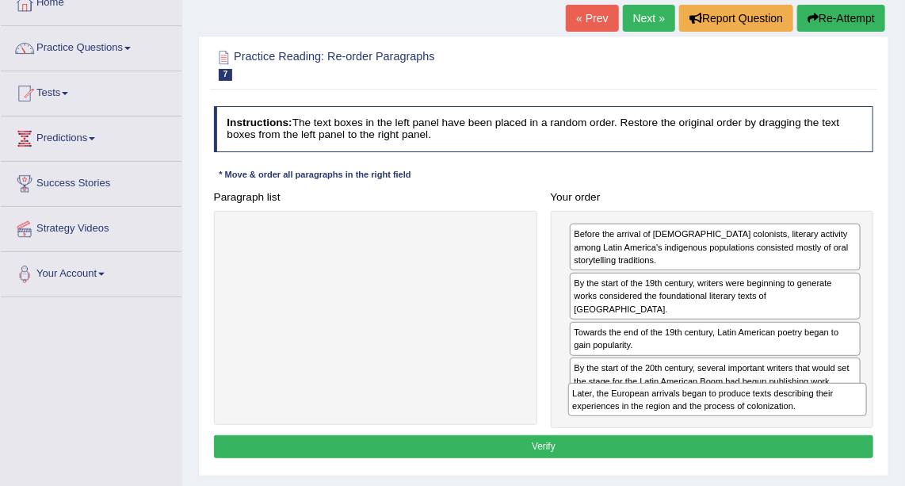
drag, startPoint x: 335, startPoint y: 227, endPoint x: 742, endPoint y: 422, distance: 450.4
click at [742, 422] on div "Paragraph list Later, the European arrivals began to produce texts describing t…" at bounding box center [543, 306] width 673 height 243
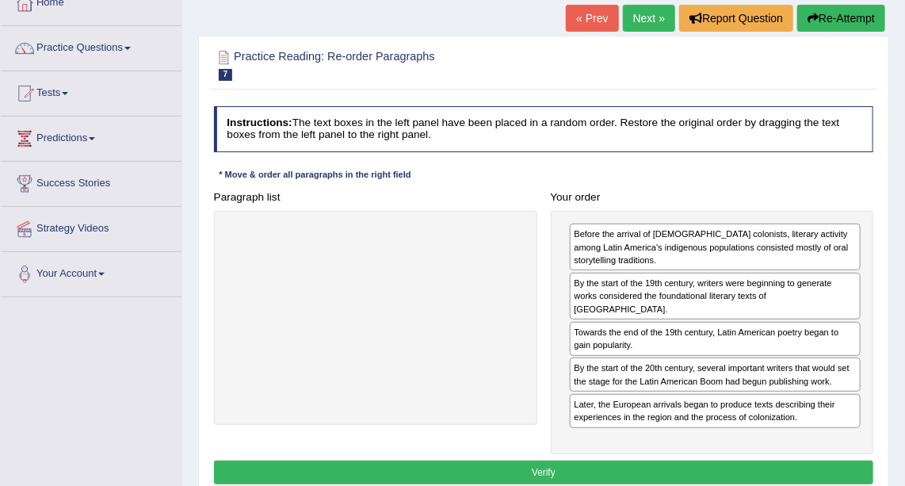
click at [599, 460] on button "Verify" at bounding box center [544, 471] width 660 height 23
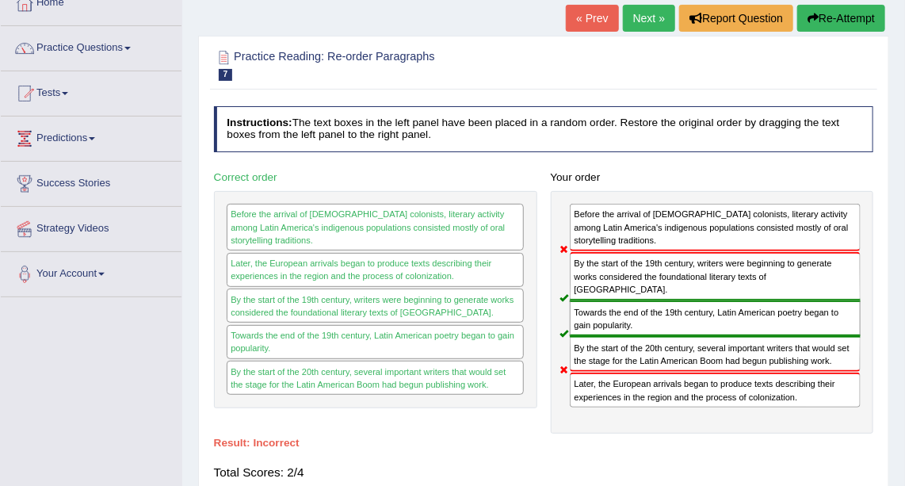
scroll to position [0, 0]
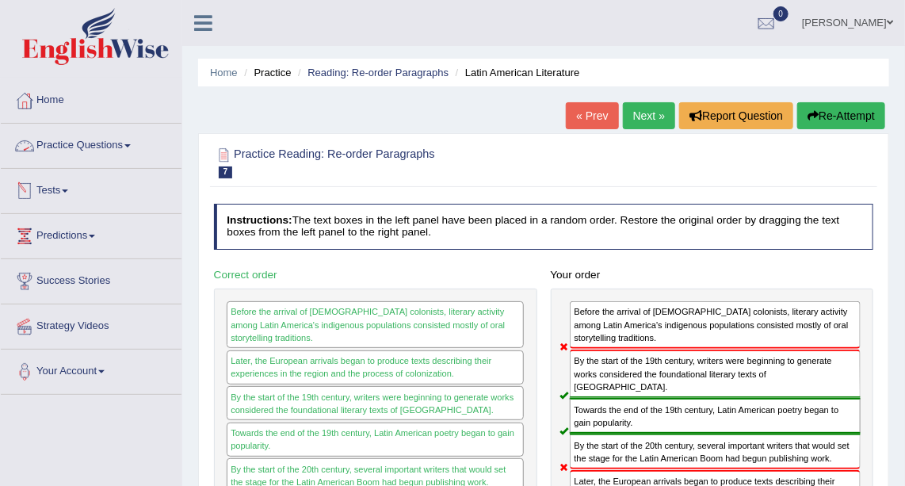
click at [94, 148] on link "Practice Questions" at bounding box center [91, 144] width 181 height 40
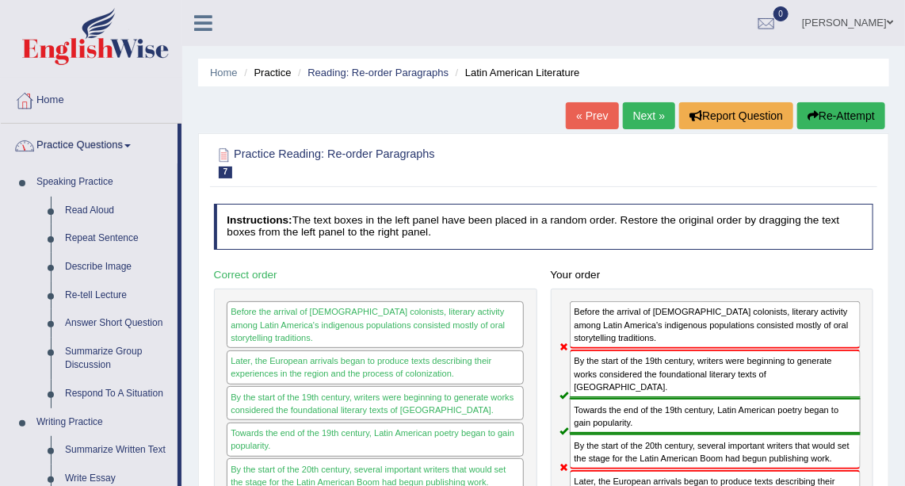
drag, startPoint x: 94, startPoint y: 148, endPoint x: 496, endPoint y: 307, distance: 431.8
click at [496, 307] on div "Toggle navigation Home Practice Questions Speaking Practice Read Aloud Repeat S…" at bounding box center [452, 412] width 905 height 824
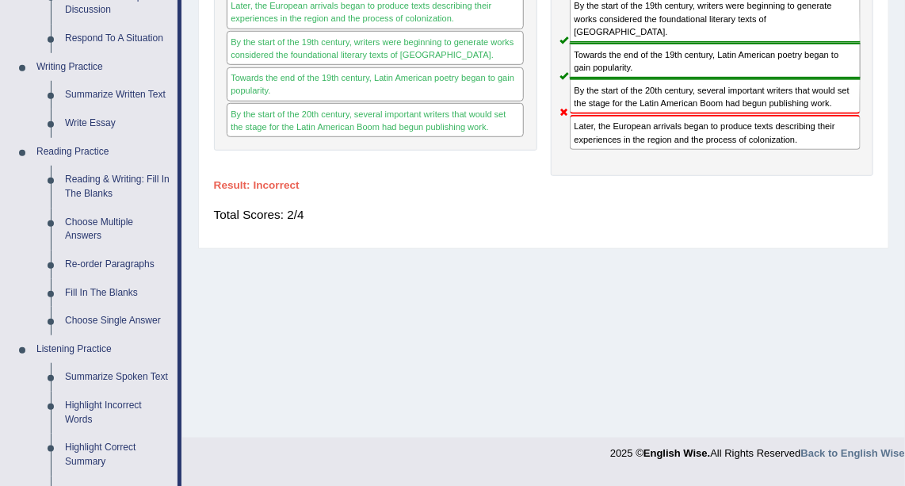
scroll to position [358, 0]
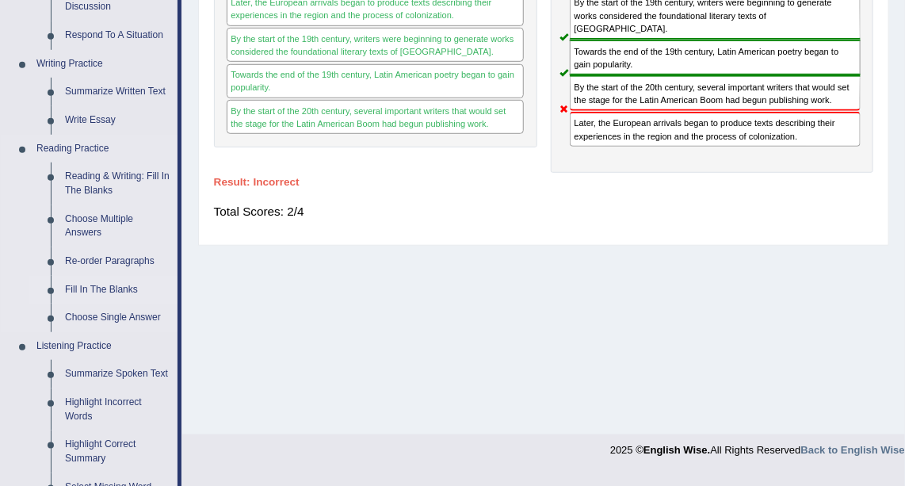
click at [86, 286] on link "Fill In The Blanks" at bounding box center [118, 290] width 120 height 29
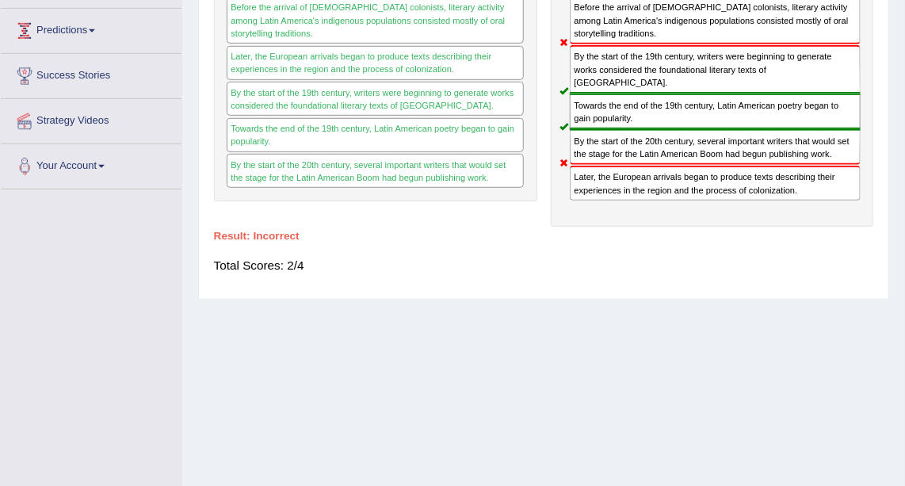
scroll to position [227, 0]
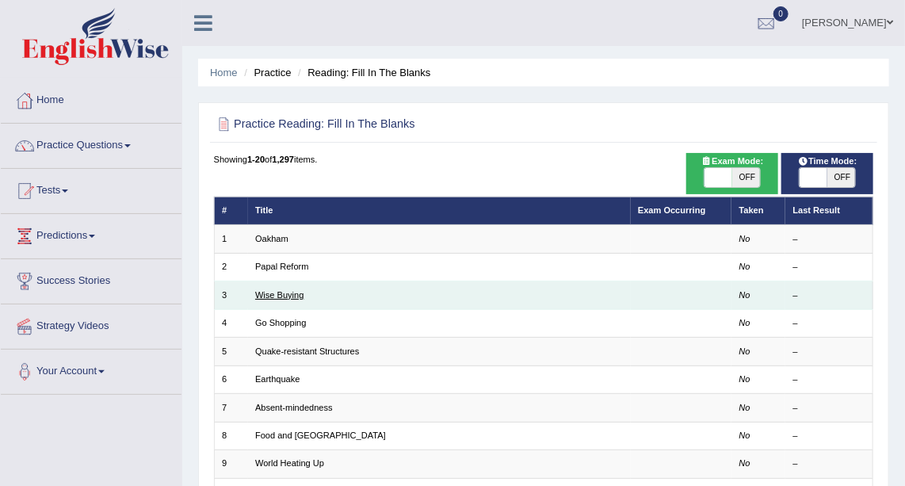
click at [276, 297] on link "Wise Buying" at bounding box center [279, 295] width 48 height 10
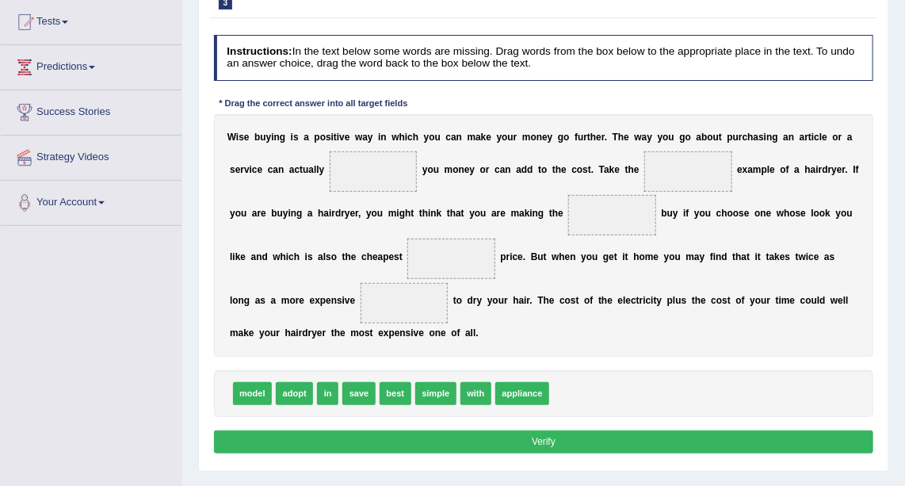
scroll to position [177, 0]
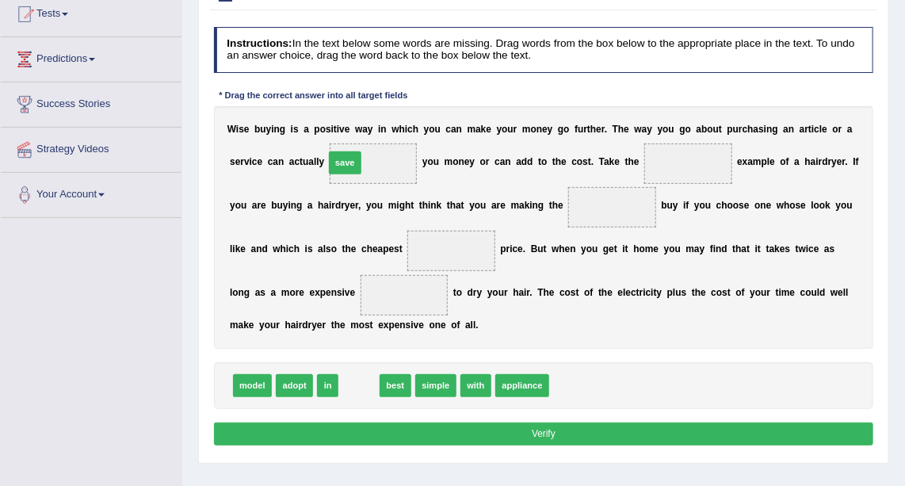
drag, startPoint x: 354, startPoint y: 386, endPoint x: 338, endPoint y: 124, distance: 262.8
click at [338, 124] on div "Instructions: In the text below some words are missing. Drag words from the box…" at bounding box center [543, 239] width 666 height 436
drag, startPoint x: 353, startPoint y: 383, endPoint x: 322, endPoint y: 117, distance: 267.1
click at [322, 117] on div "Instructions: In the text below some words are missing. Drag words from the box…" at bounding box center [543, 239] width 666 height 436
drag, startPoint x: 356, startPoint y: 385, endPoint x: 290, endPoint y: 125, distance: 268.1
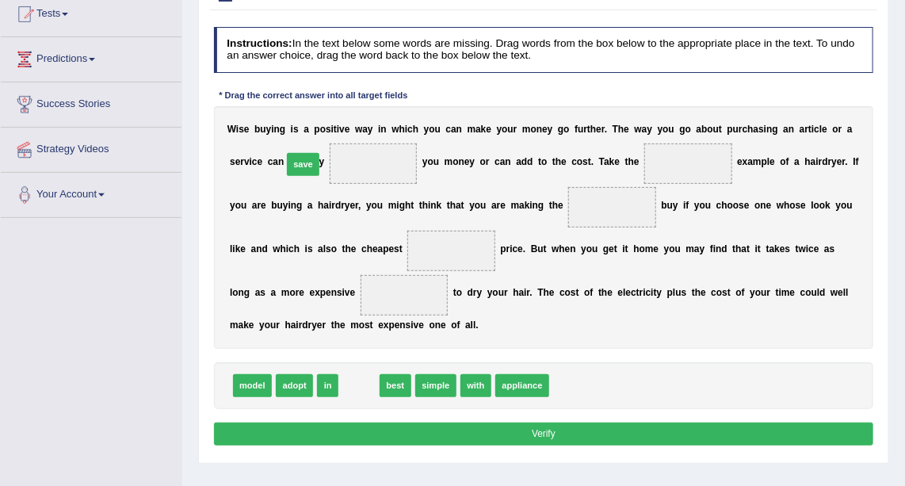
click at [290, 125] on div "Instructions: In the text below some words are missing. Drag words from the box…" at bounding box center [543, 239] width 666 height 436
drag, startPoint x: 358, startPoint y: 383, endPoint x: 325, endPoint y: 134, distance: 251.0
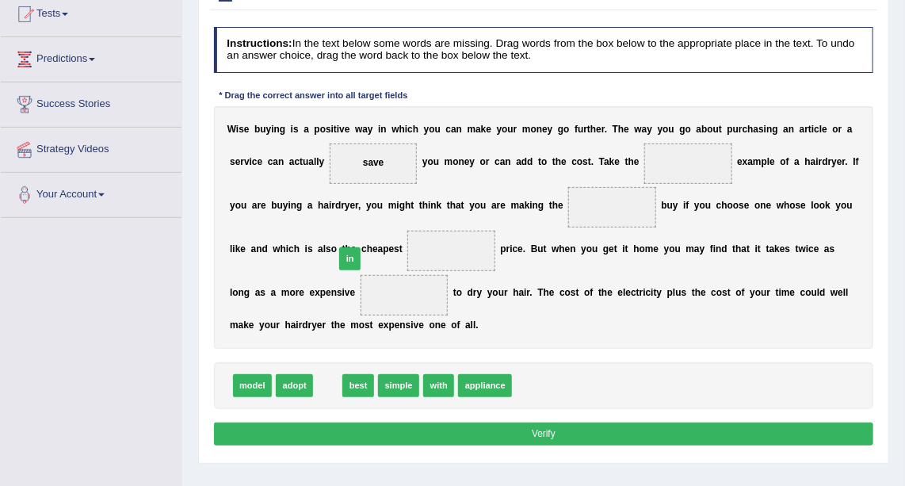
drag, startPoint x: 319, startPoint y: 391, endPoint x: 346, endPoint y: 242, distance: 151.4
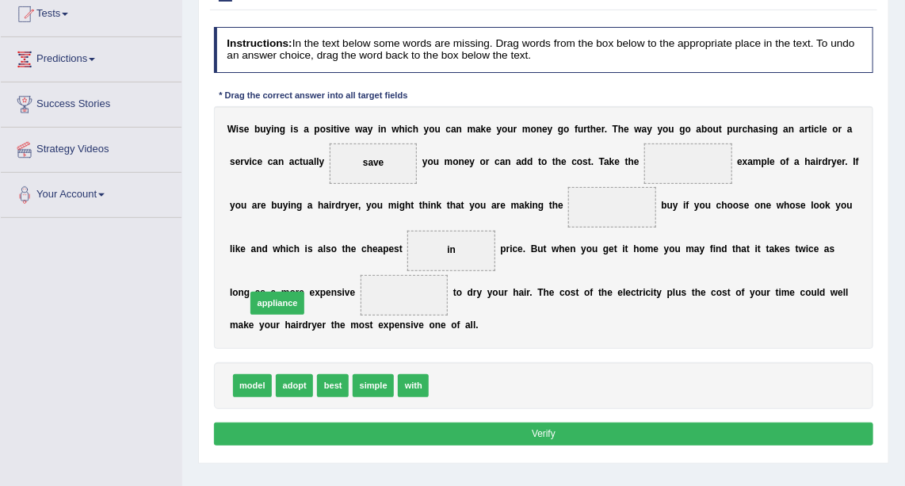
drag, startPoint x: 455, startPoint y: 379, endPoint x: 241, endPoint y: 282, distance: 234.7
drag, startPoint x: 368, startPoint y: 385, endPoint x: 665, endPoint y: 135, distance: 387.9
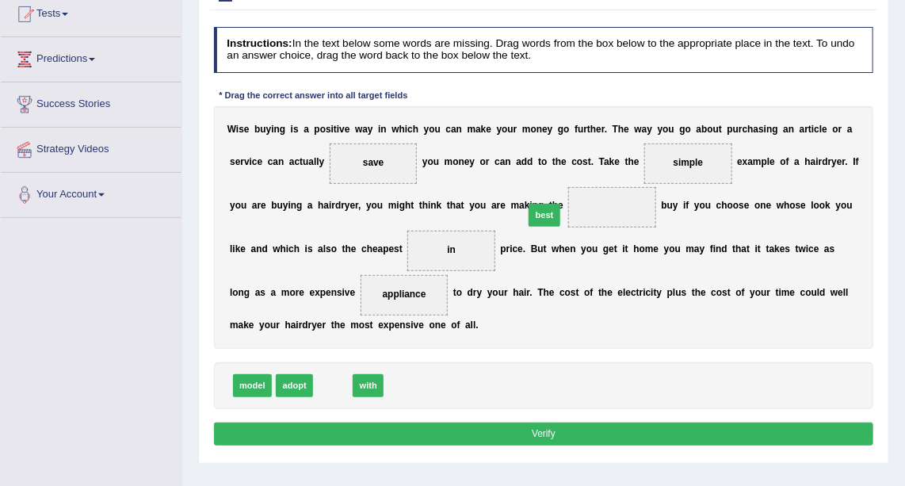
drag, startPoint x: 330, startPoint y: 388, endPoint x: 578, endPoint y: 188, distance: 319.5
click at [517, 438] on button "Verify" at bounding box center [544, 433] width 660 height 23
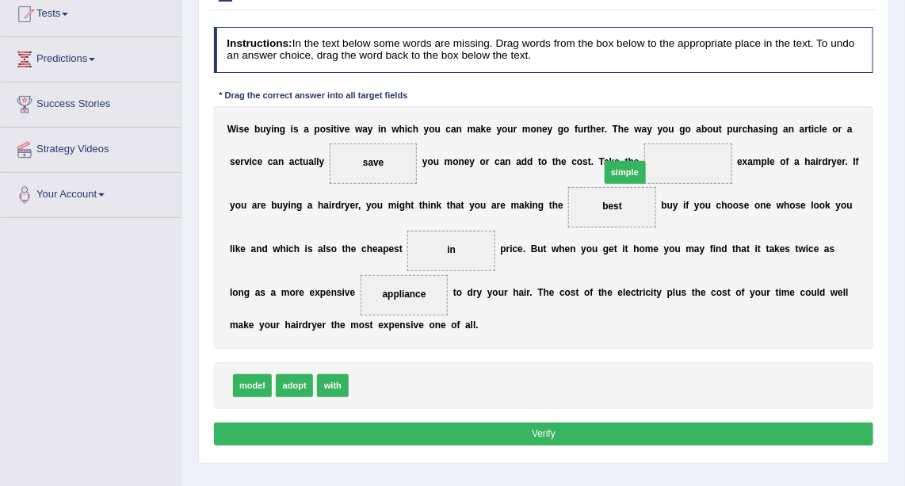
drag, startPoint x: 368, startPoint y: 376, endPoint x: 665, endPoint y: 125, distance: 388.4
click at [499, 433] on button "Verify" at bounding box center [544, 433] width 660 height 23
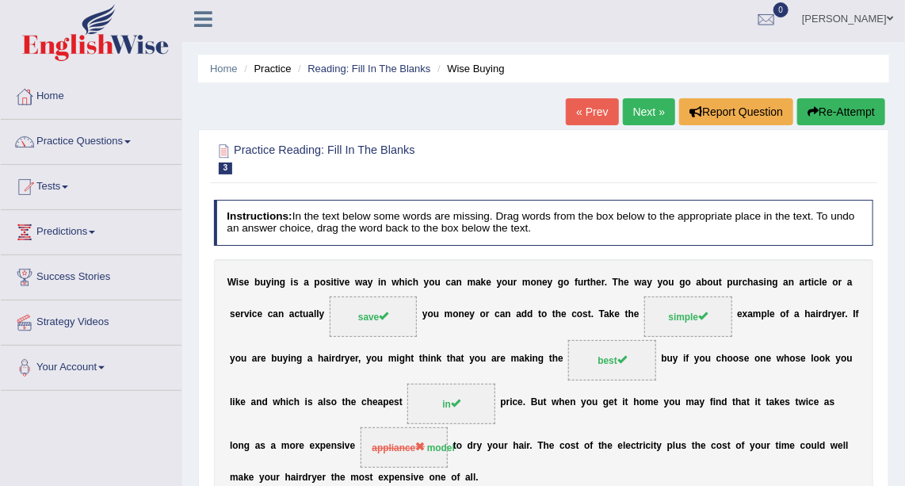
scroll to position [2, 0]
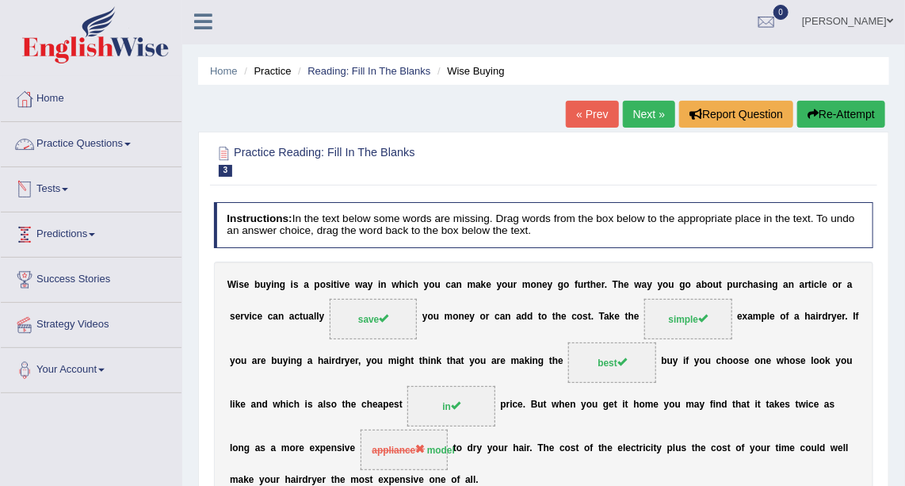
click at [128, 147] on link "Practice Questions" at bounding box center [91, 142] width 181 height 40
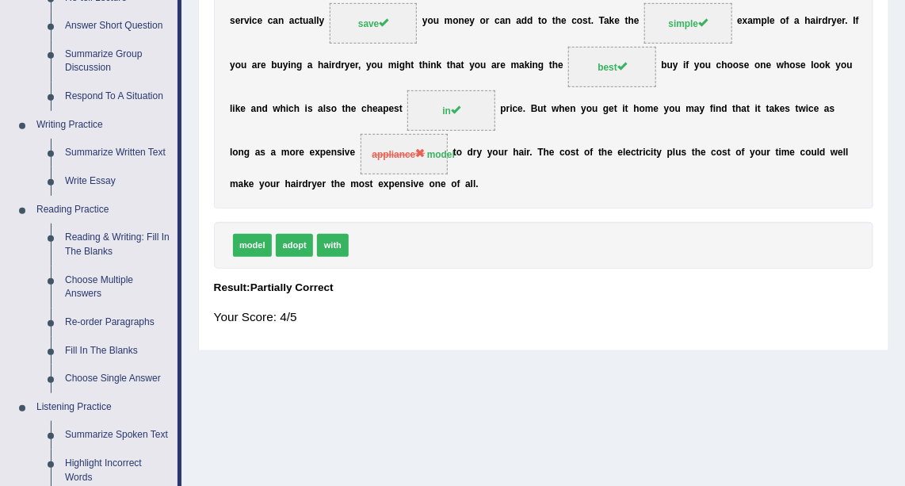
scroll to position [313, 0]
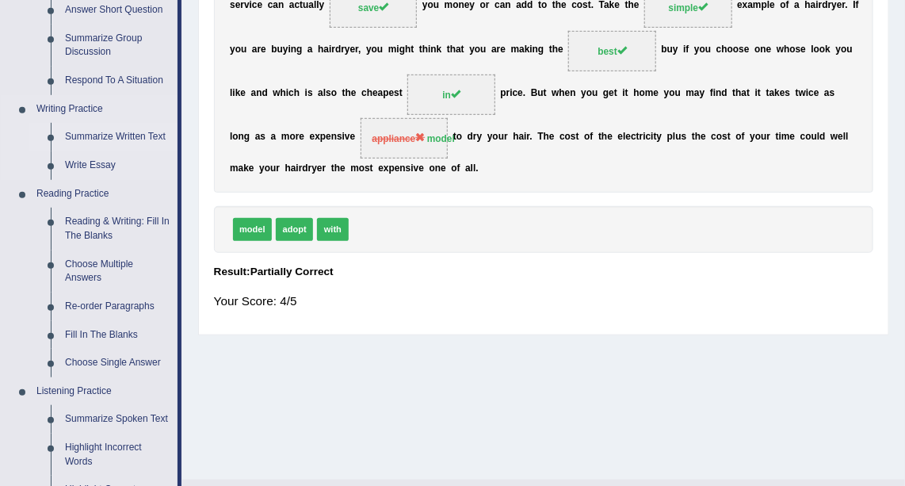
click at [135, 136] on link "Summarize Written Text" at bounding box center [118, 137] width 120 height 29
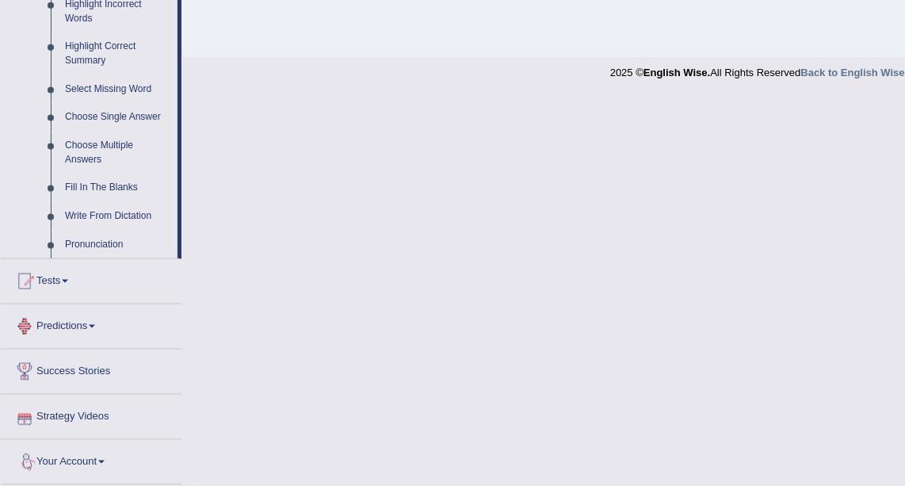
scroll to position [753, 0]
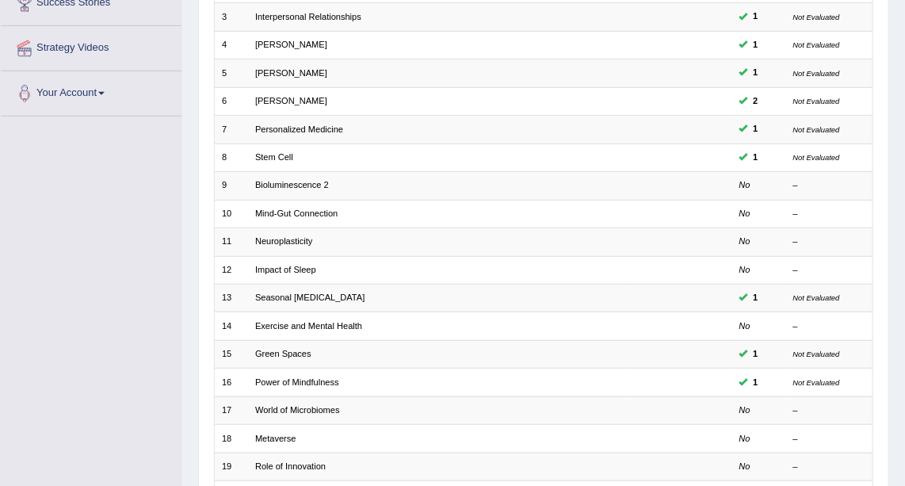
scroll to position [334, 0]
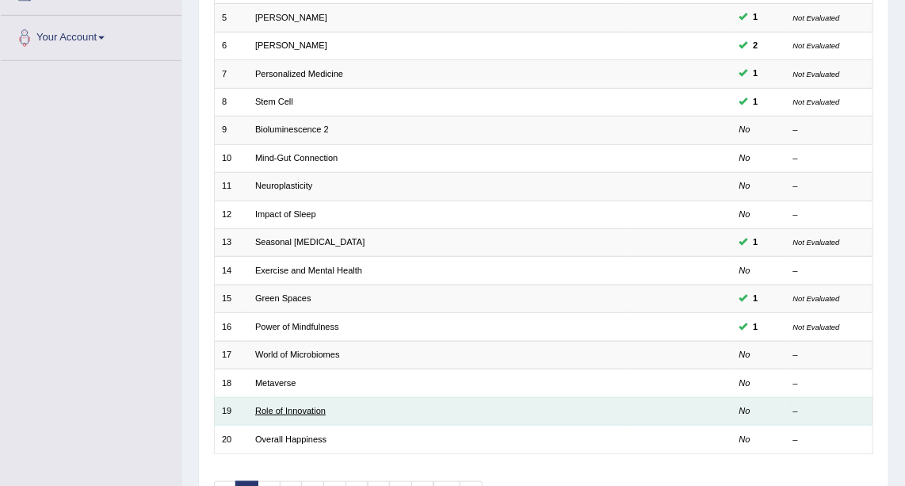
click at [293, 406] on link "Role of Innovation" at bounding box center [290, 411] width 71 height 10
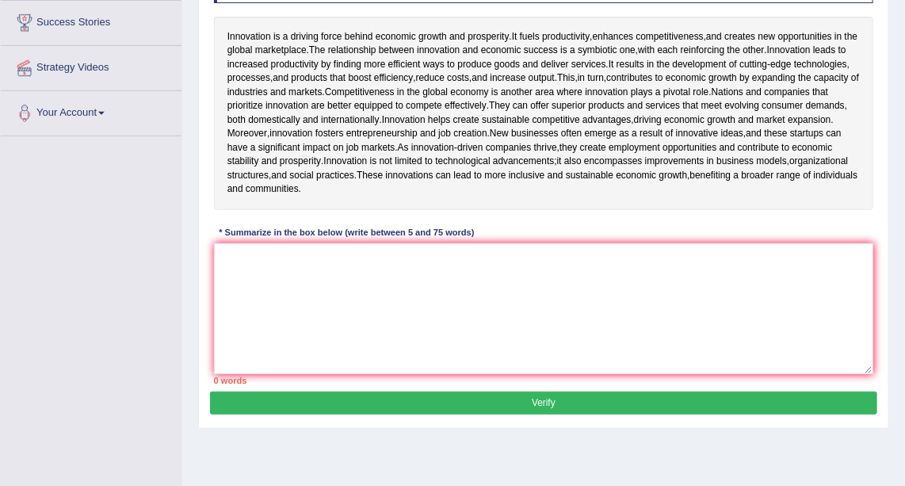
scroll to position [265, 0]
